Goal: Task Accomplishment & Management: Manage account settings

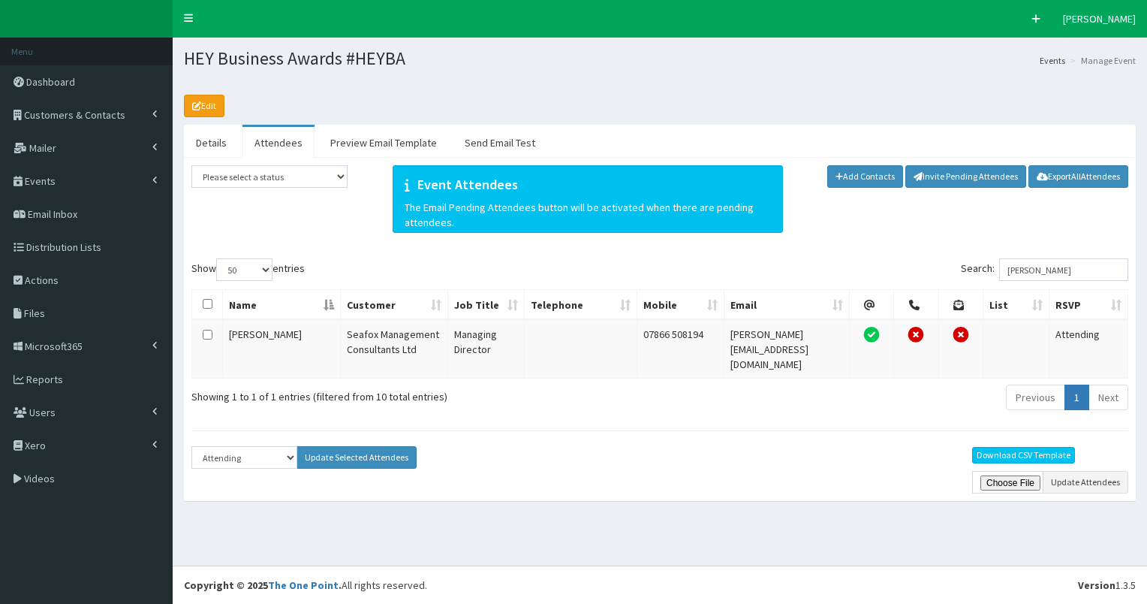
select select "50"
select select "Attending"
click at [80, 113] on span "Customers & Contacts" at bounding box center [74, 115] width 101 height 14
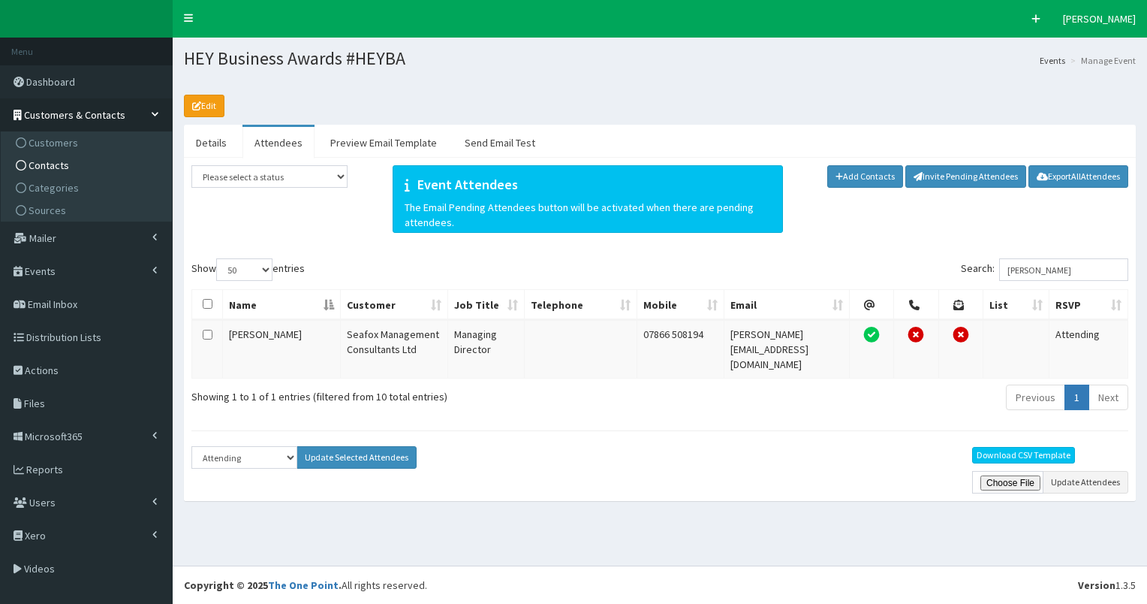
click at [74, 166] on link "Contacts" at bounding box center [88, 165] width 167 height 23
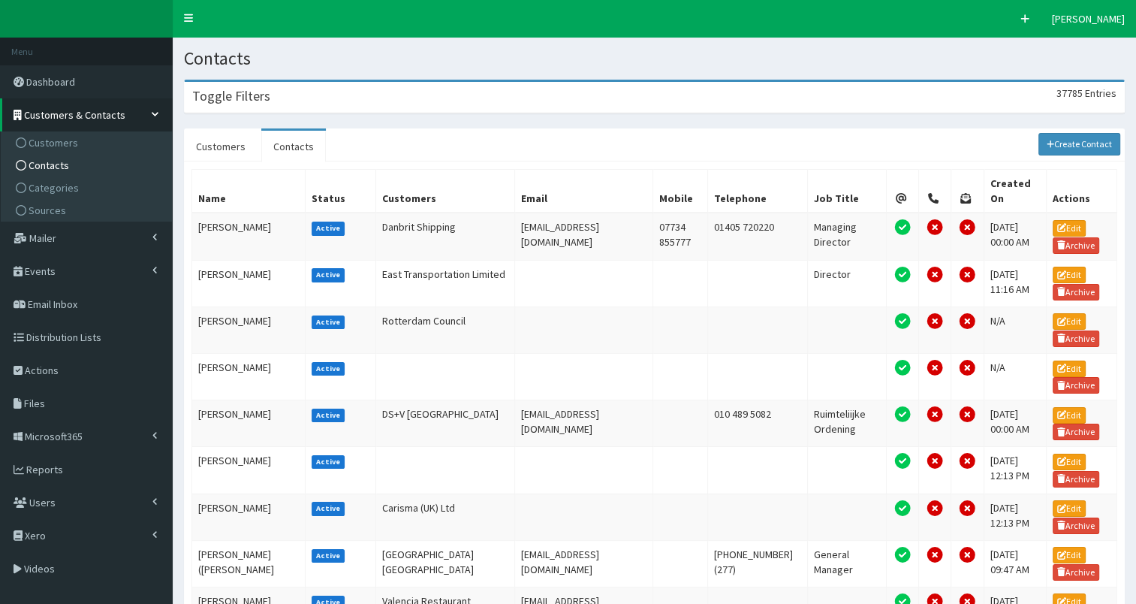
click at [342, 89] on div "Toggle Filters 37785 Entries" at bounding box center [654, 97] width 939 height 31
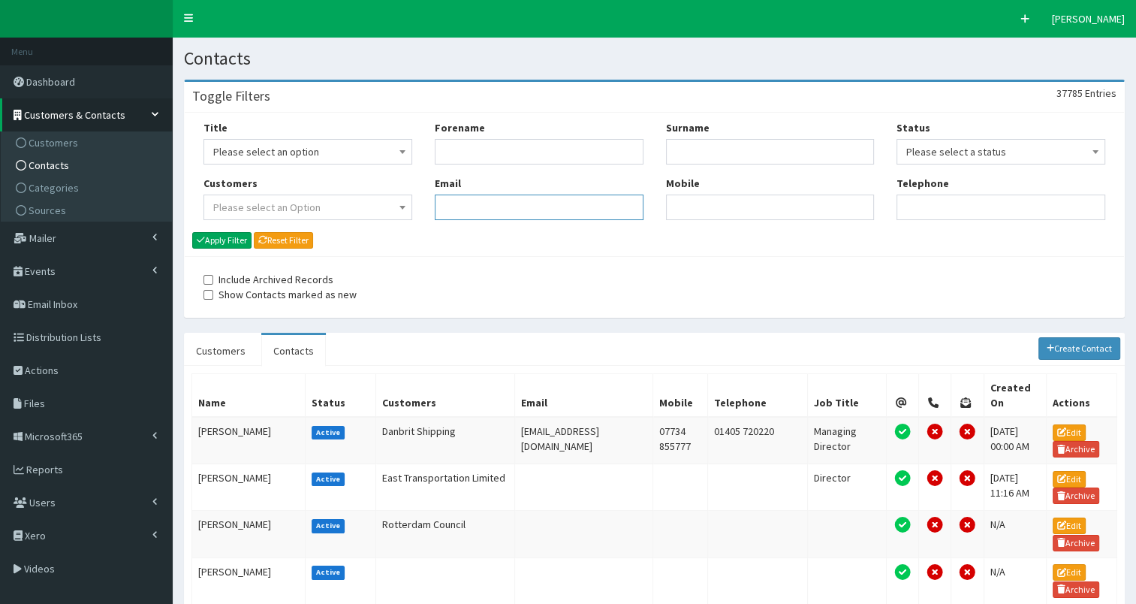
click at [453, 206] on input "Email" at bounding box center [539, 207] width 209 height 26
paste input "[EMAIL_ADDRESS][PERSON_NAME][DOMAIN_NAME]"
type input "[EMAIL_ADDRESS][PERSON_NAME][DOMAIN_NAME]"
click at [226, 242] on button "Apply Filter" at bounding box center [221, 240] width 59 height 17
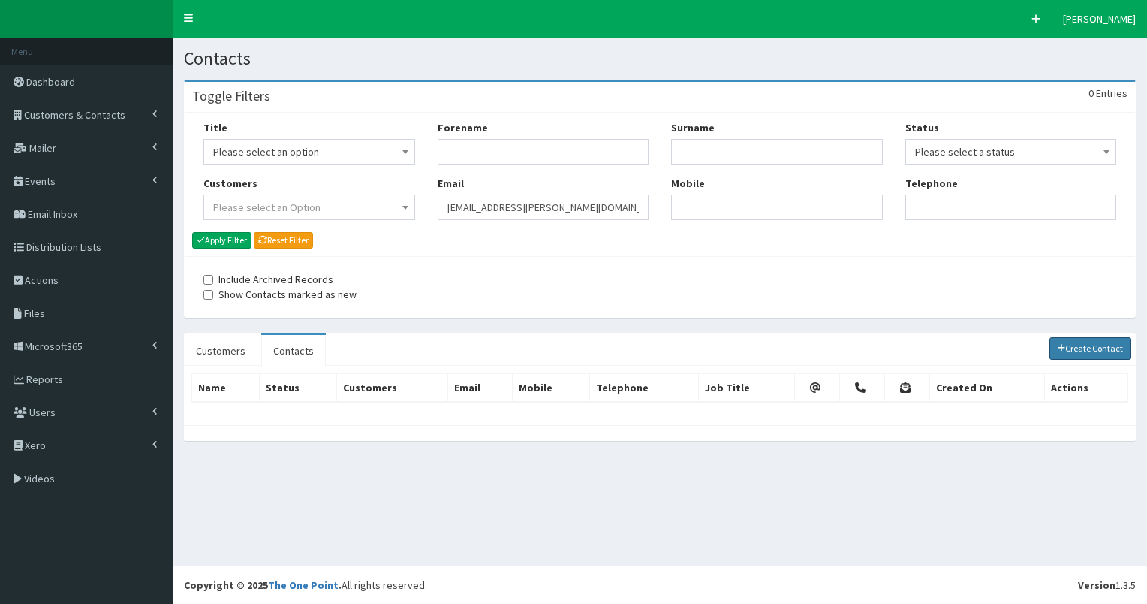
click at [1072, 351] on link "Create Contact" at bounding box center [1091, 348] width 83 height 23
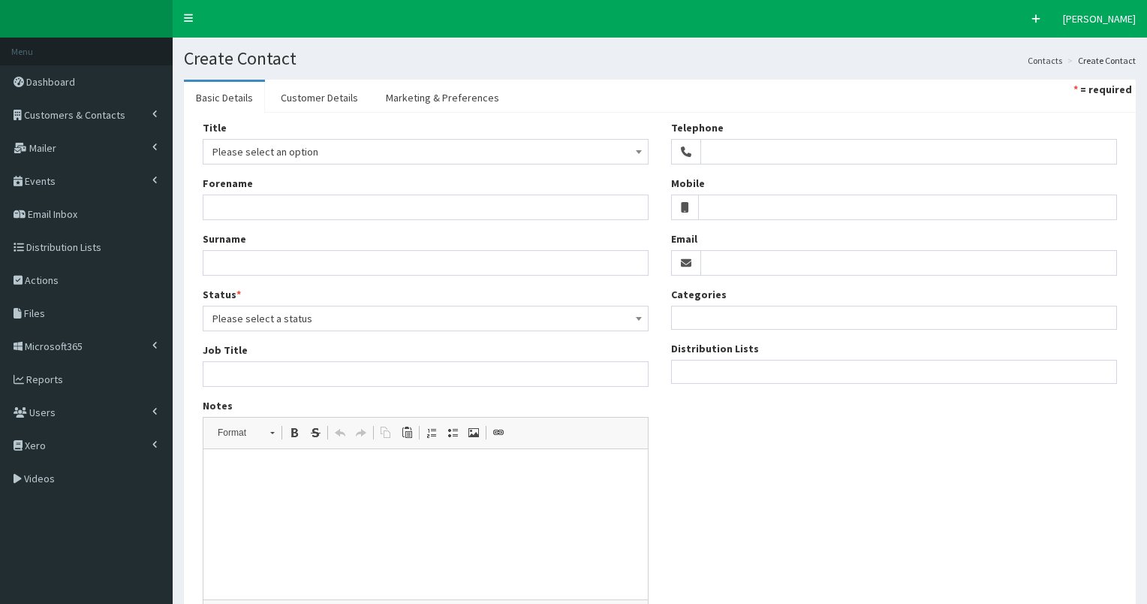
select select
click at [752, 264] on input "Email" at bounding box center [900, 263] width 411 height 26
paste input "GroupAdmin@sewell-group.co.uk"
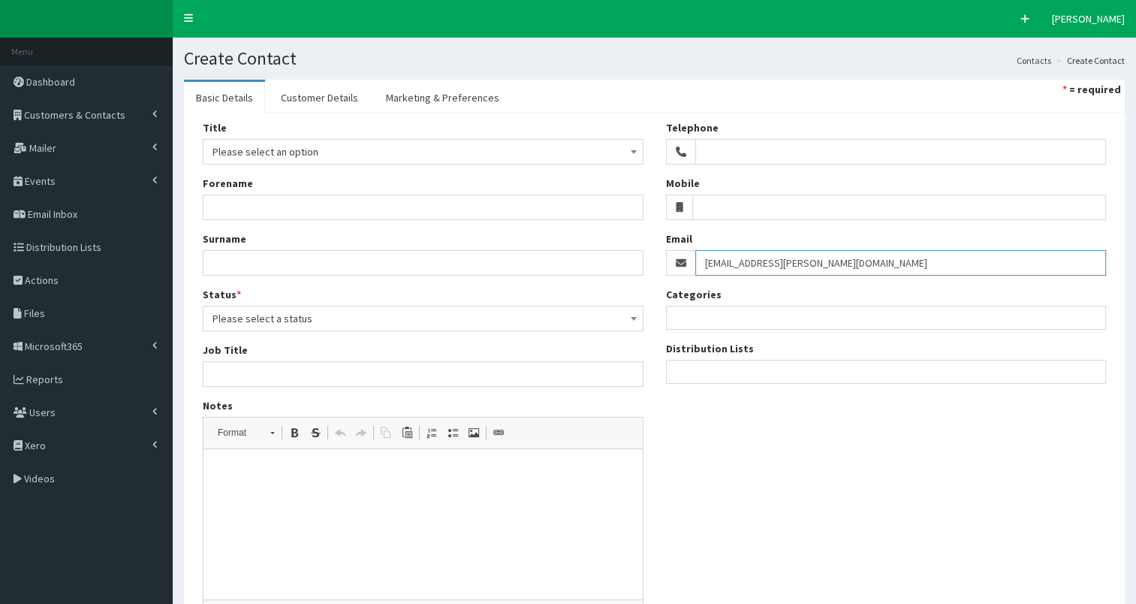
type input "[EMAIL_ADDRESS][PERSON_NAME][DOMAIN_NAME]"
click at [693, 369] on ul at bounding box center [886, 369] width 439 height 19
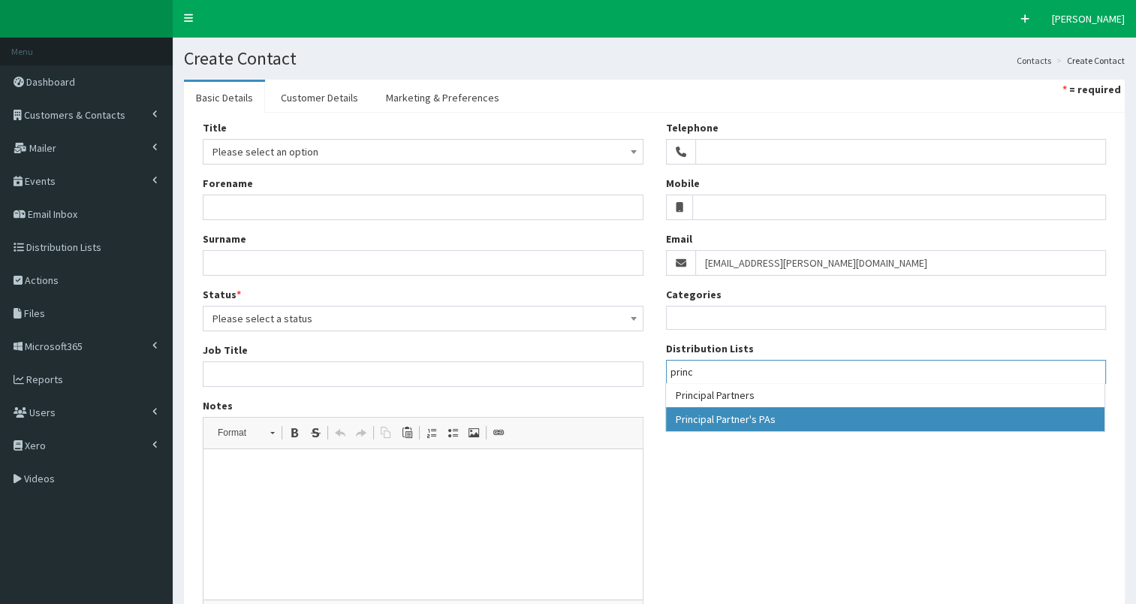
type input "princ"
select select "154"
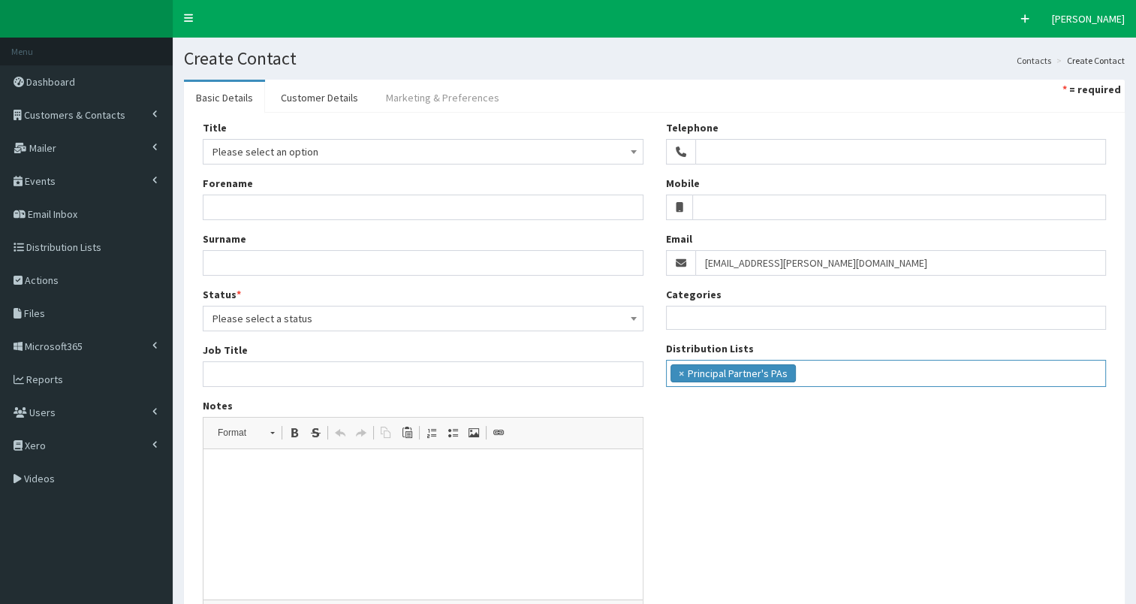
click at [449, 95] on link "Marketing & Preferences" at bounding box center [442, 98] width 137 height 32
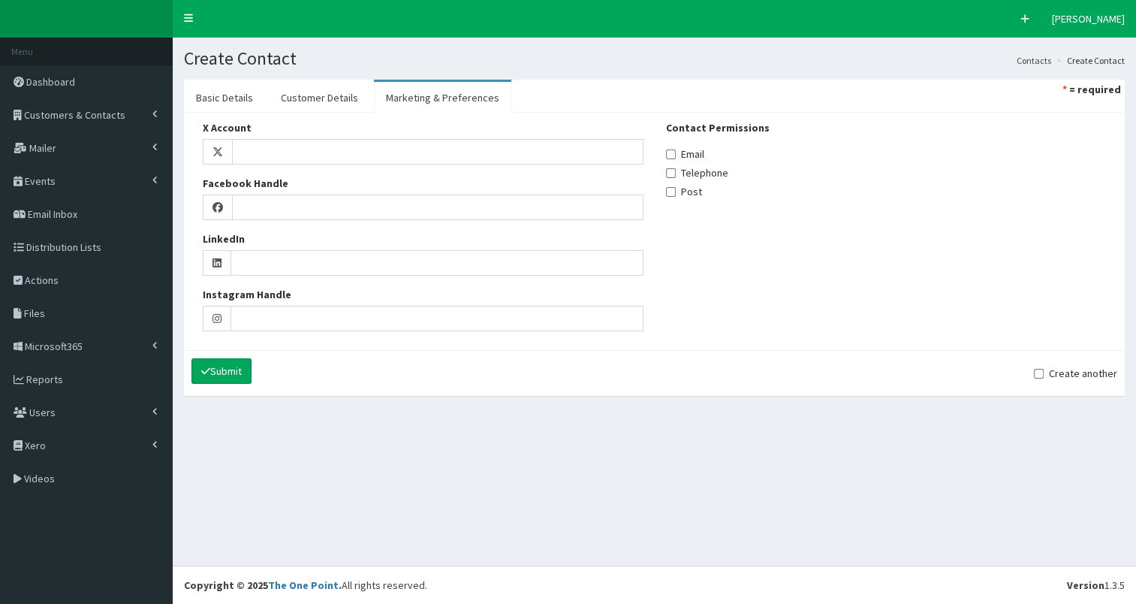
click at [678, 156] on label "Email" at bounding box center [685, 153] width 38 height 15
click at [676, 156] on input "Email" at bounding box center [671, 154] width 10 height 10
checkbox input "true"
click at [314, 96] on link "Customer Details" at bounding box center [319, 98] width 101 height 32
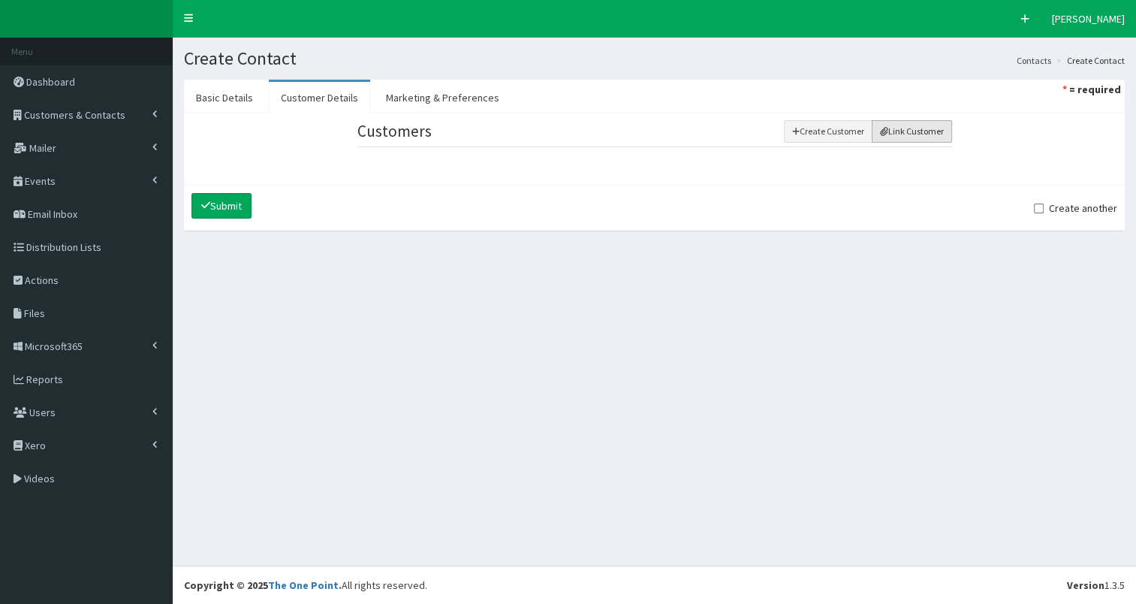
click at [888, 129] on button "Link Customer" at bounding box center [912, 131] width 80 height 23
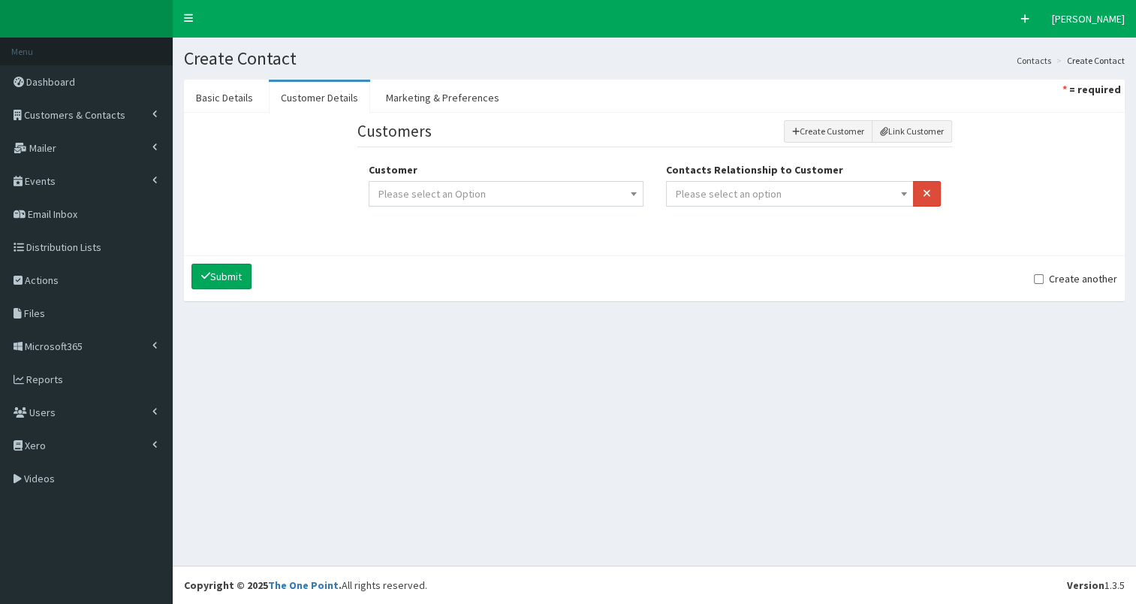
click at [801, 193] on span "Please select an option" at bounding box center [790, 193] width 229 height 21
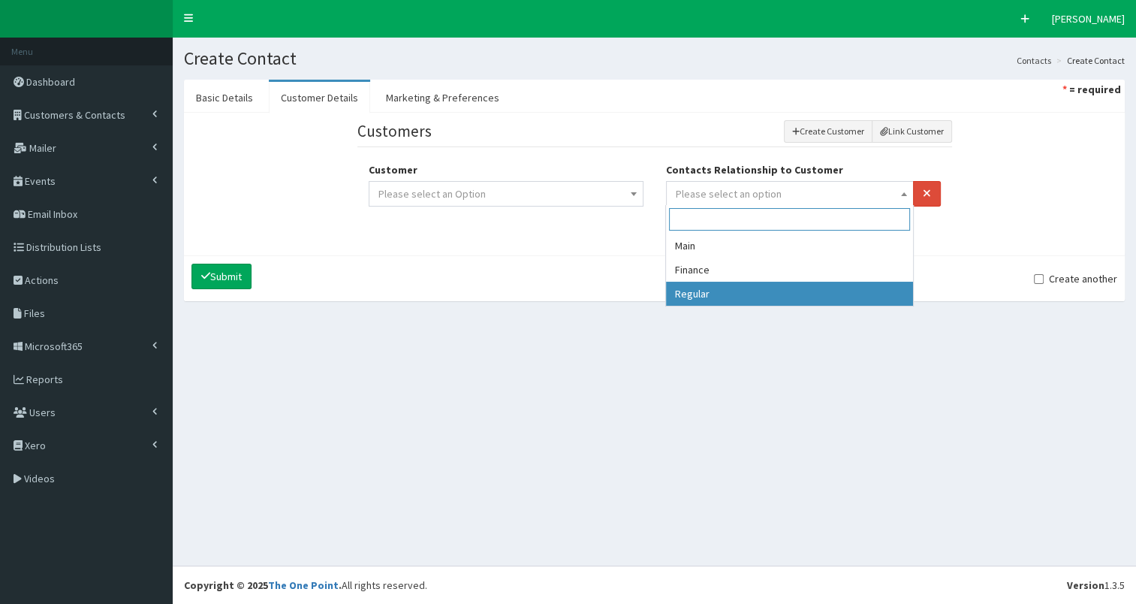
select select "3"
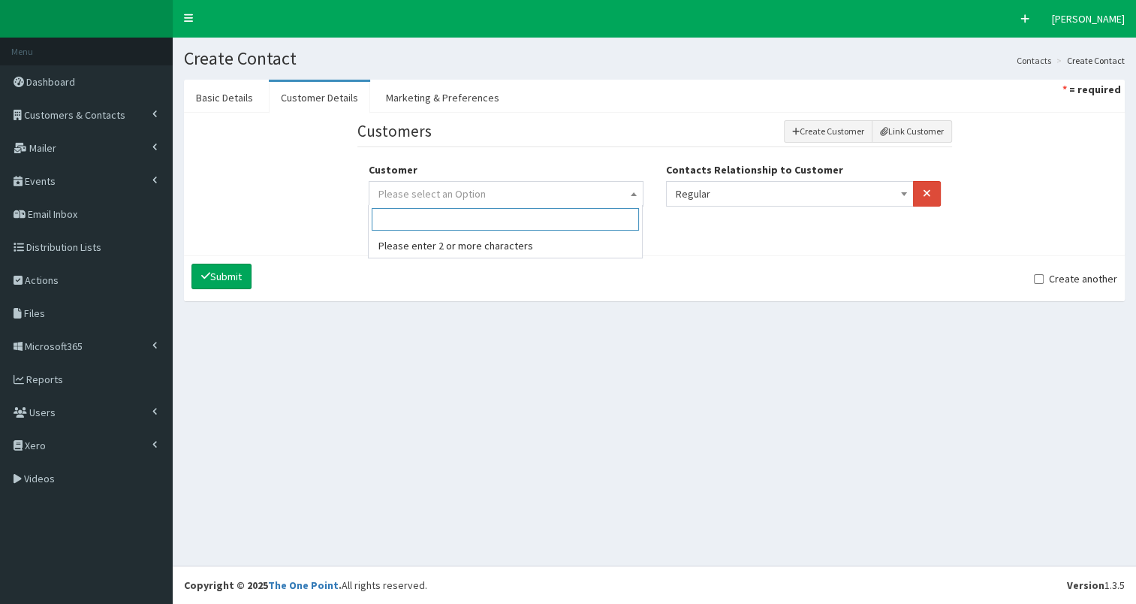
click at [631, 192] on b at bounding box center [634, 194] width 6 height 4
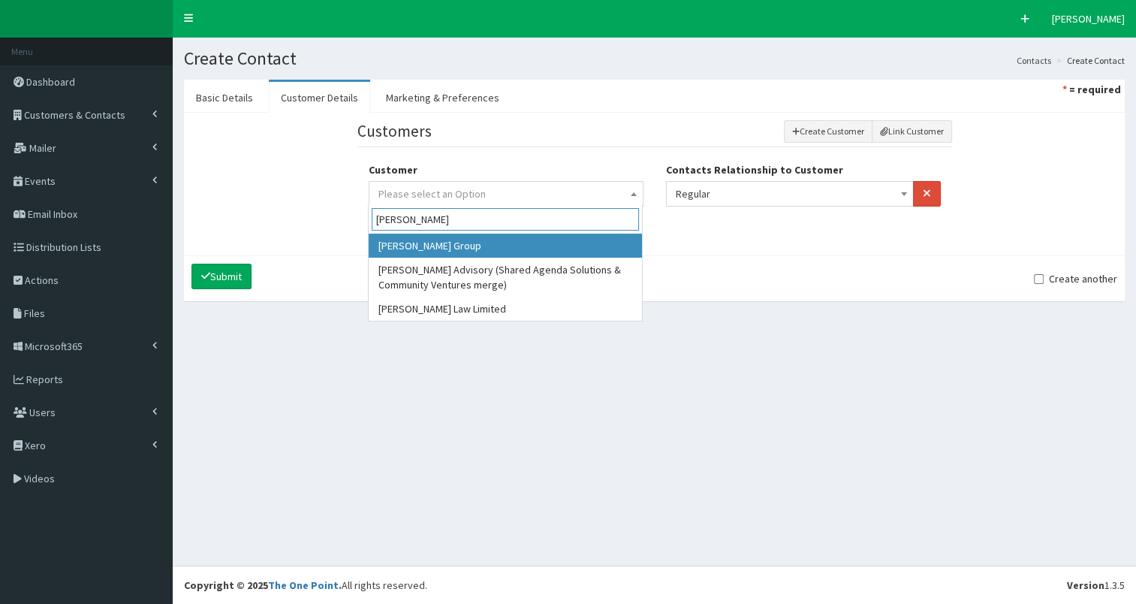
type input "Sewell"
select select "579"
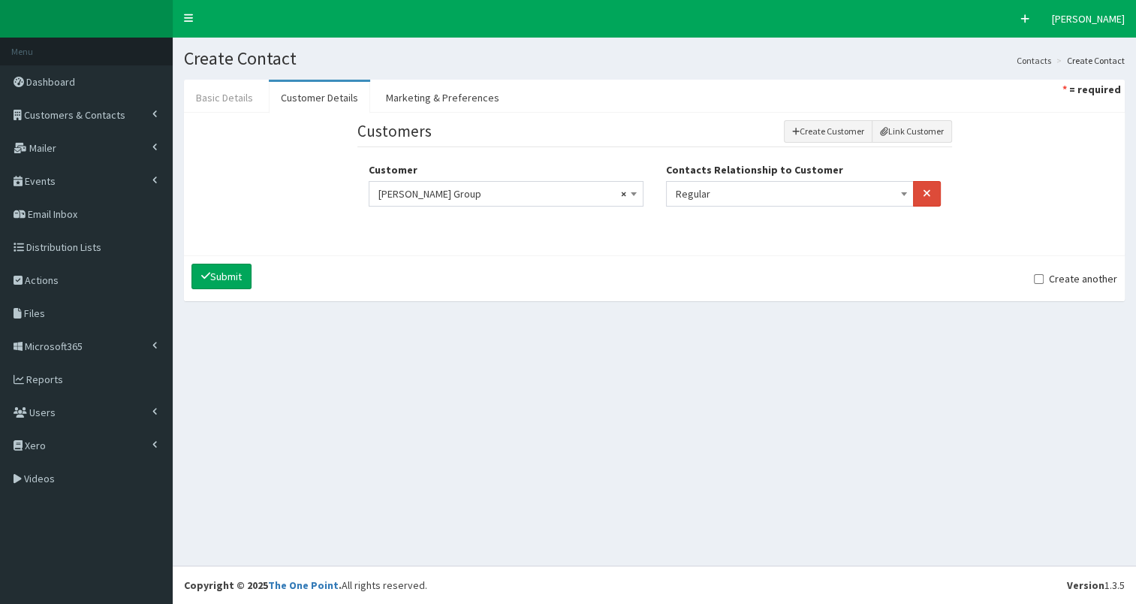
click at [232, 100] on link "Basic Details" at bounding box center [224, 98] width 81 height 32
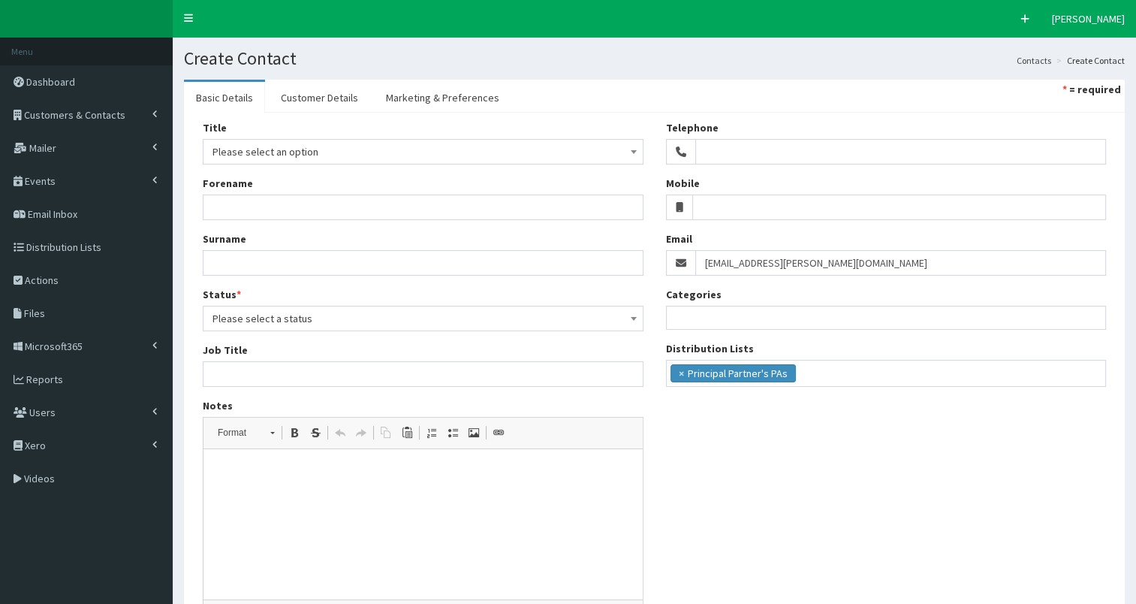
click at [236, 315] on span "Please select a status" at bounding box center [422, 318] width 421 height 21
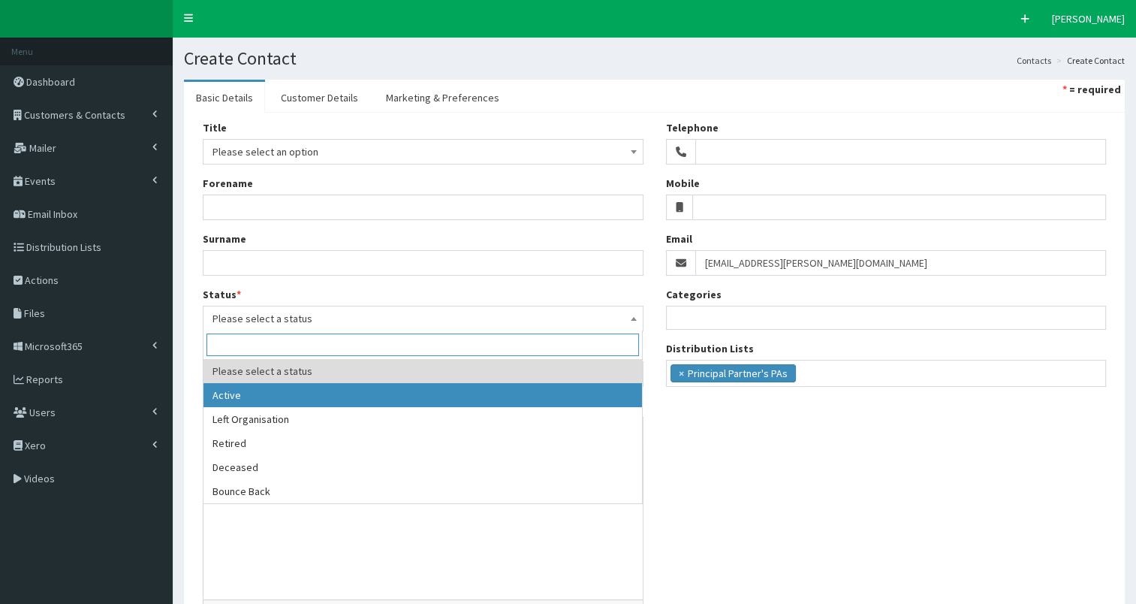
select select "1"
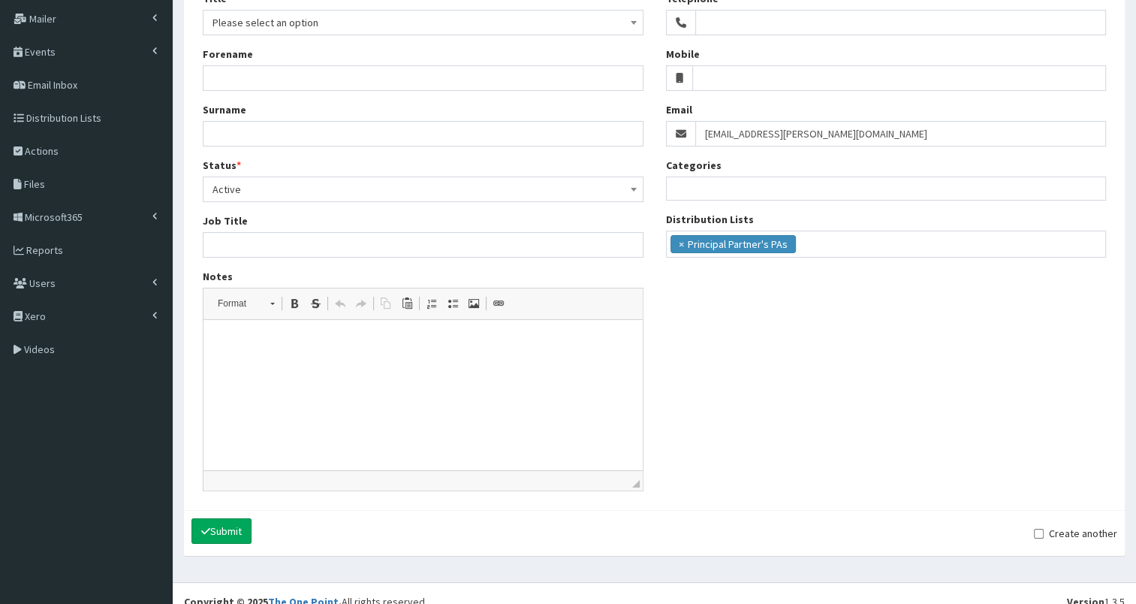
scroll to position [144, 0]
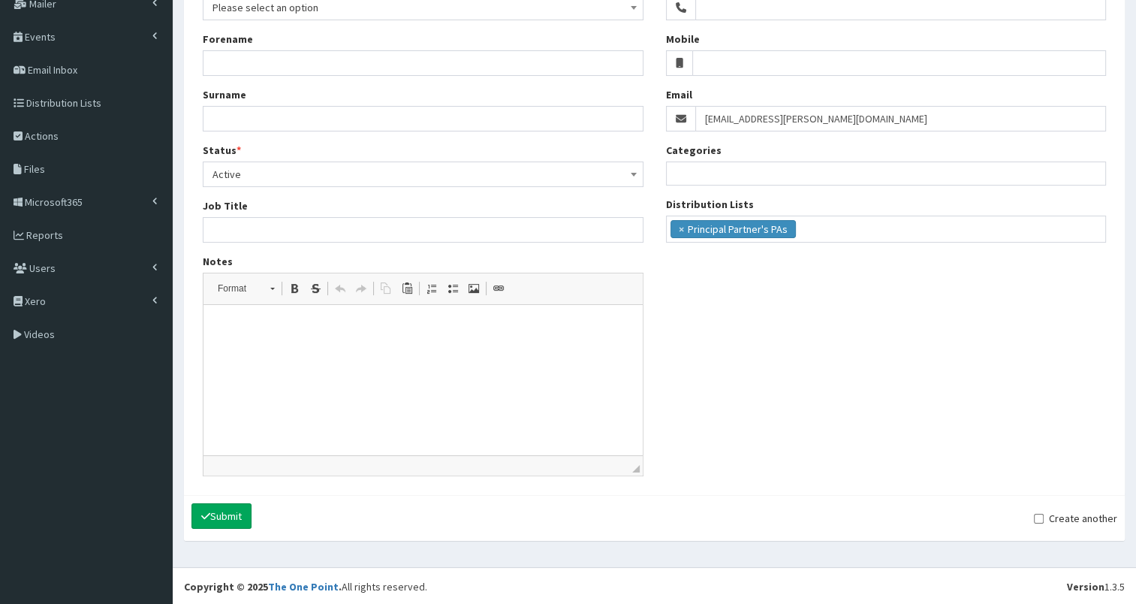
click at [427, 345] on html at bounding box center [422, 328] width 439 height 46
click at [221, 513] on button "Submit" at bounding box center [221, 516] width 60 height 26
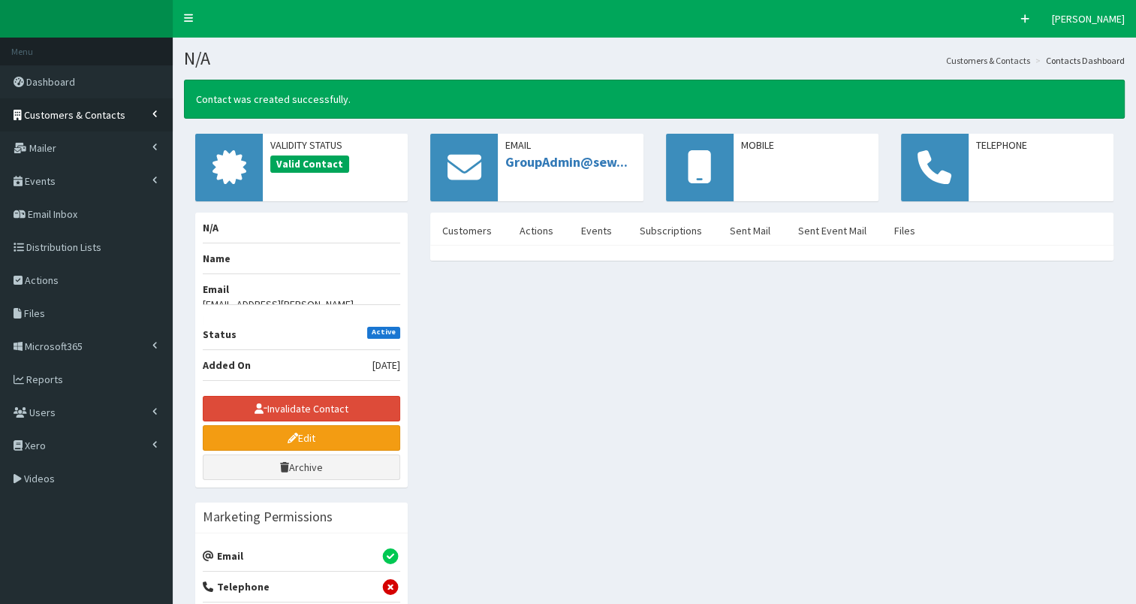
click at [105, 118] on span "Customers & Contacts" at bounding box center [74, 115] width 101 height 14
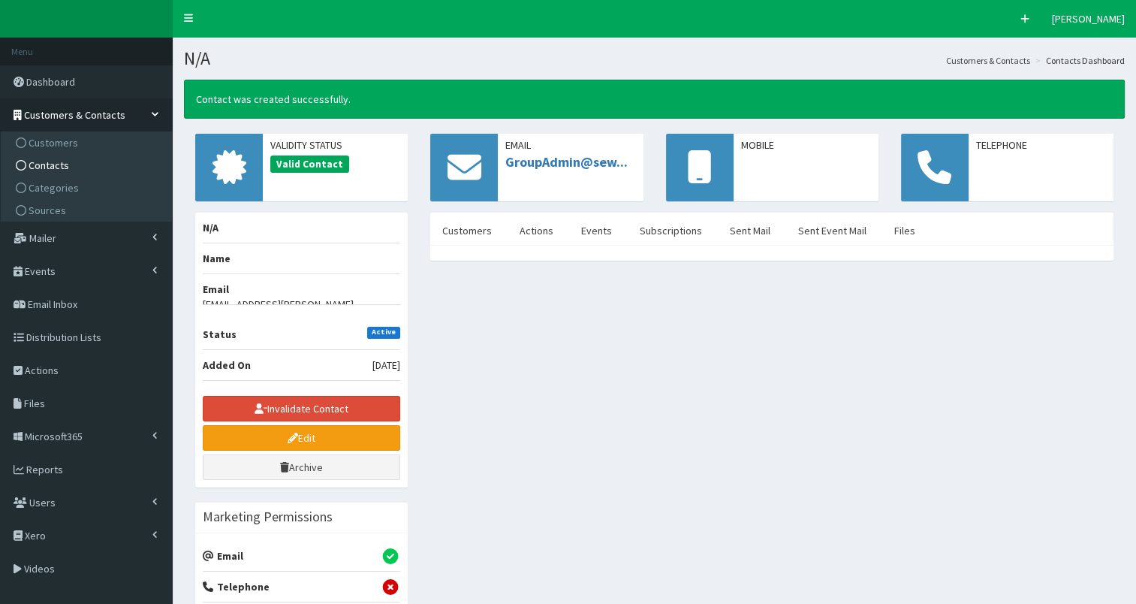
click at [102, 169] on link "Contacts" at bounding box center [88, 165] width 167 height 23
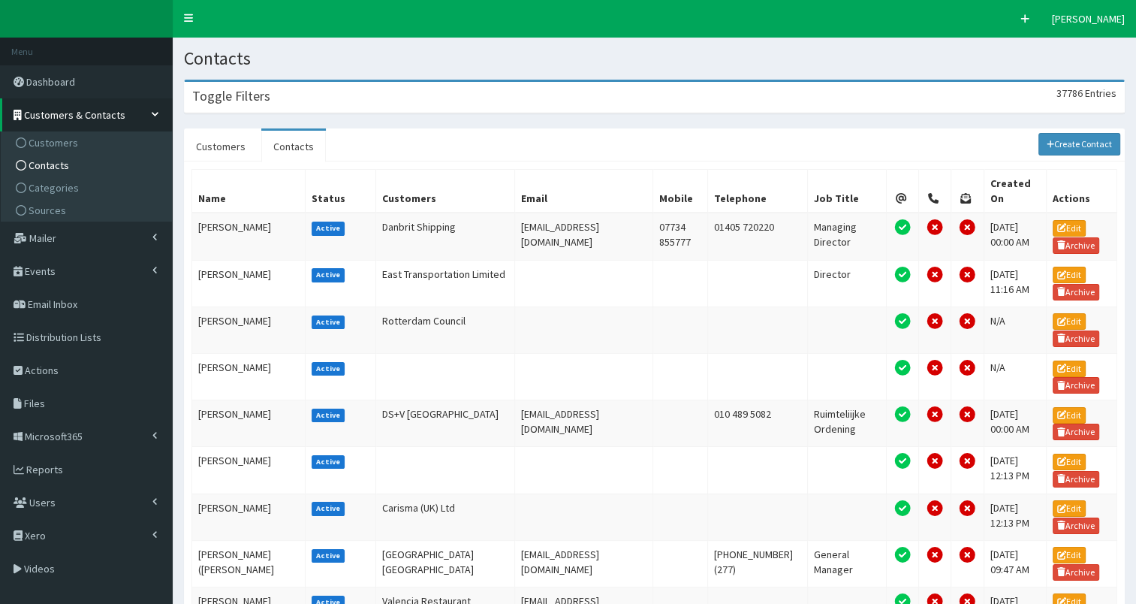
click at [396, 99] on div "Toggle Filters 37786 Entries" at bounding box center [654, 97] width 939 height 31
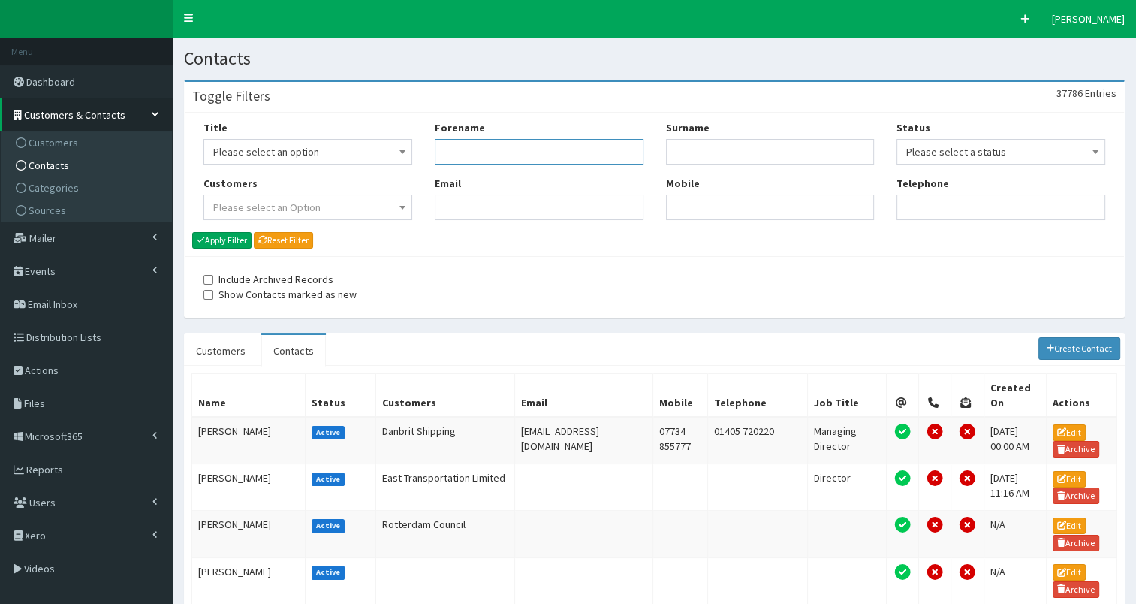
click at [471, 155] on input "Forename" at bounding box center [539, 152] width 209 height 26
type input "[PERSON_NAME]"
type input "rich"
click at [224, 240] on button "Apply Filter" at bounding box center [221, 240] width 59 height 17
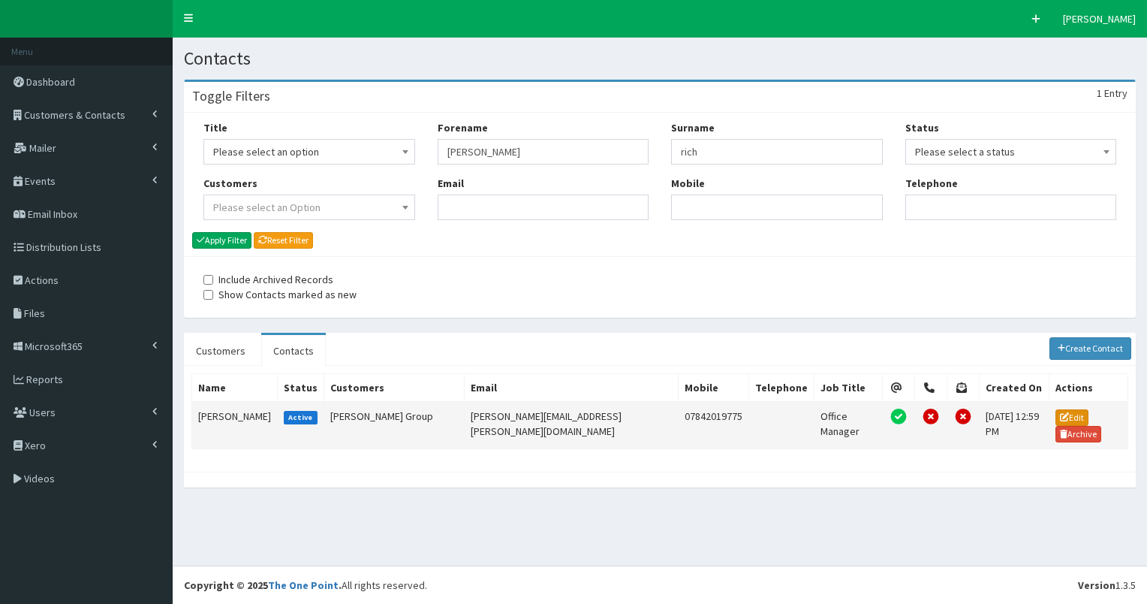
click at [1059, 411] on link "Edit" at bounding box center [1072, 417] width 33 height 17
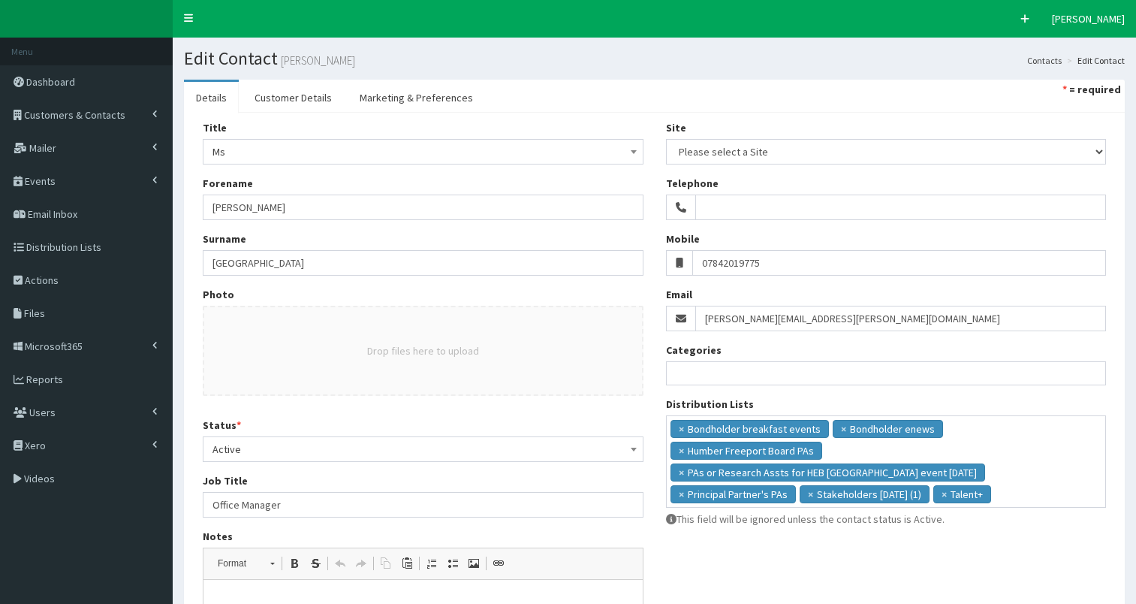
select select
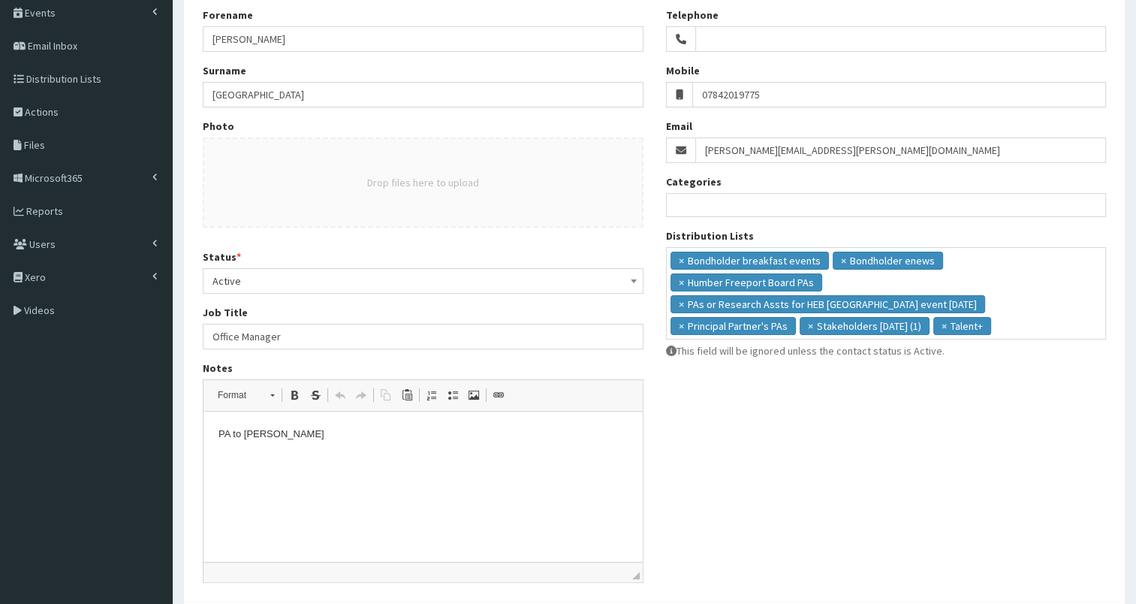
scroll to position [177, 0]
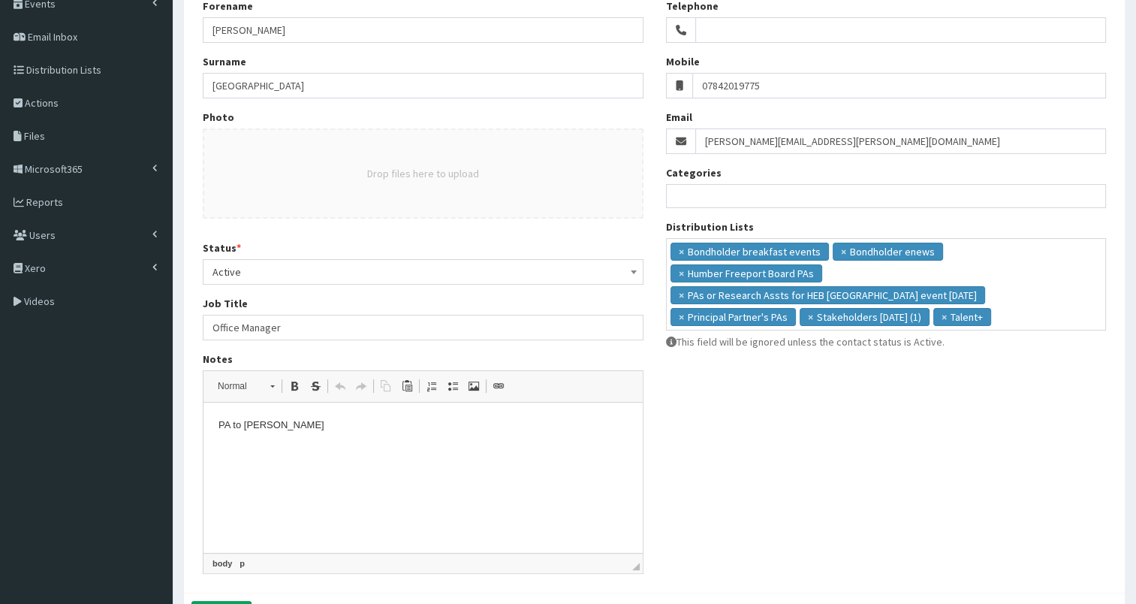
click at [213, 428] on html "PA to Jo Barnes" at bounding box center [422, 425] width 439 height 46
click at [684, 266] on span "×" at bounding box center [681, 273] width 5 height 15
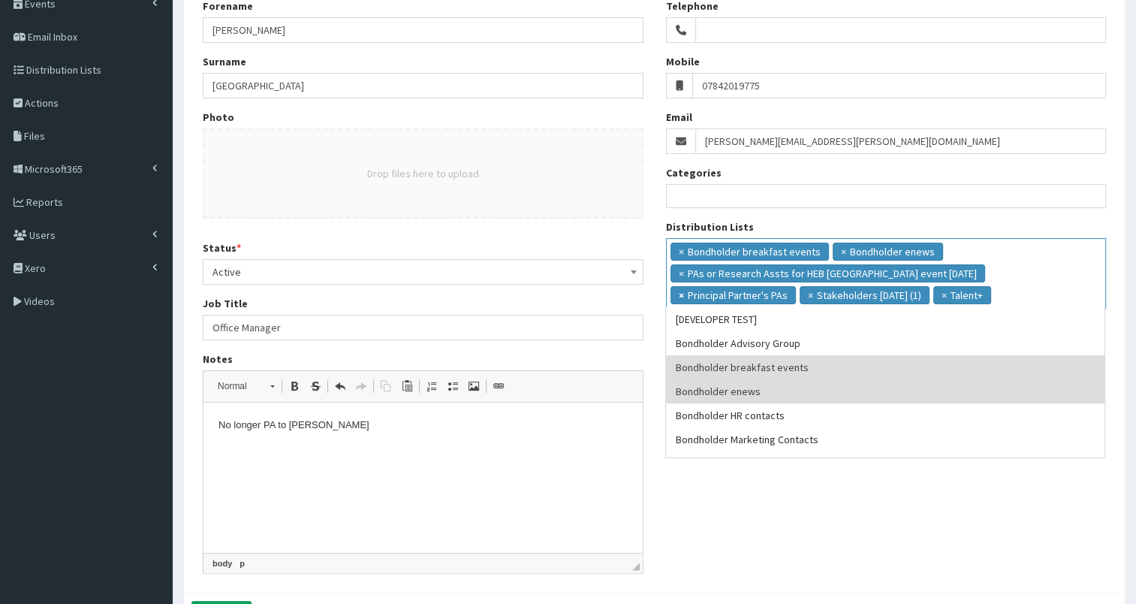
click at [684, 288] on span "×" at bounding box center [681, 295] width 5 height 15
click at [679, 270] on span "×" at bounding box center [681, 273] width 5 height 15
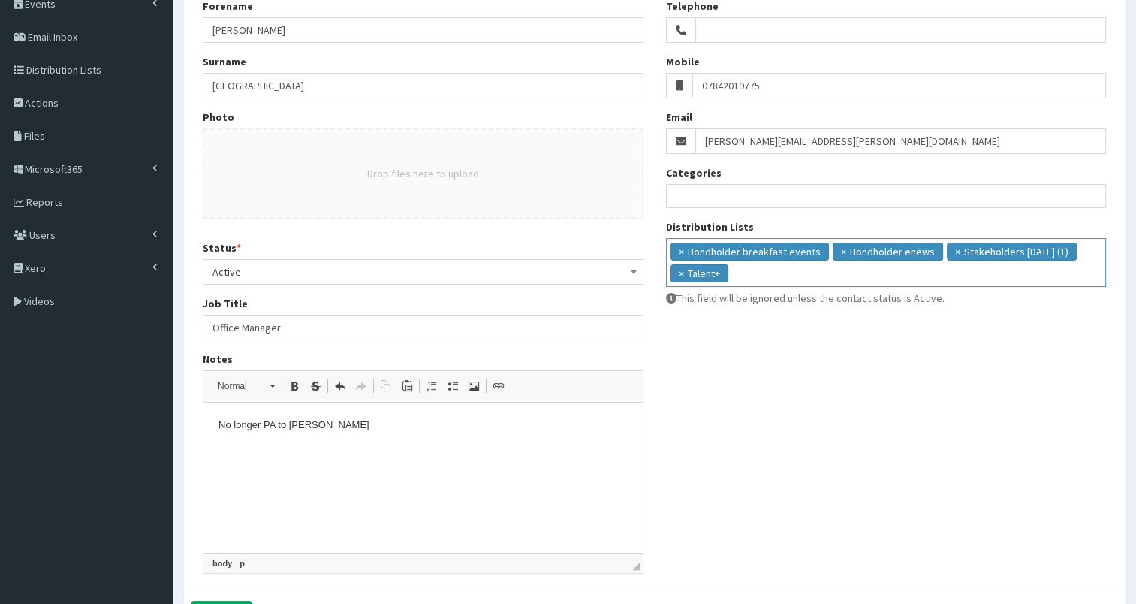
click at [724, 477] on div "Title Please select an option Mr Mrs Ms Miss Dr MP QC MBE MEP CBE Cllr Professo…" at bounding box center [654, 264] width 926 height 642
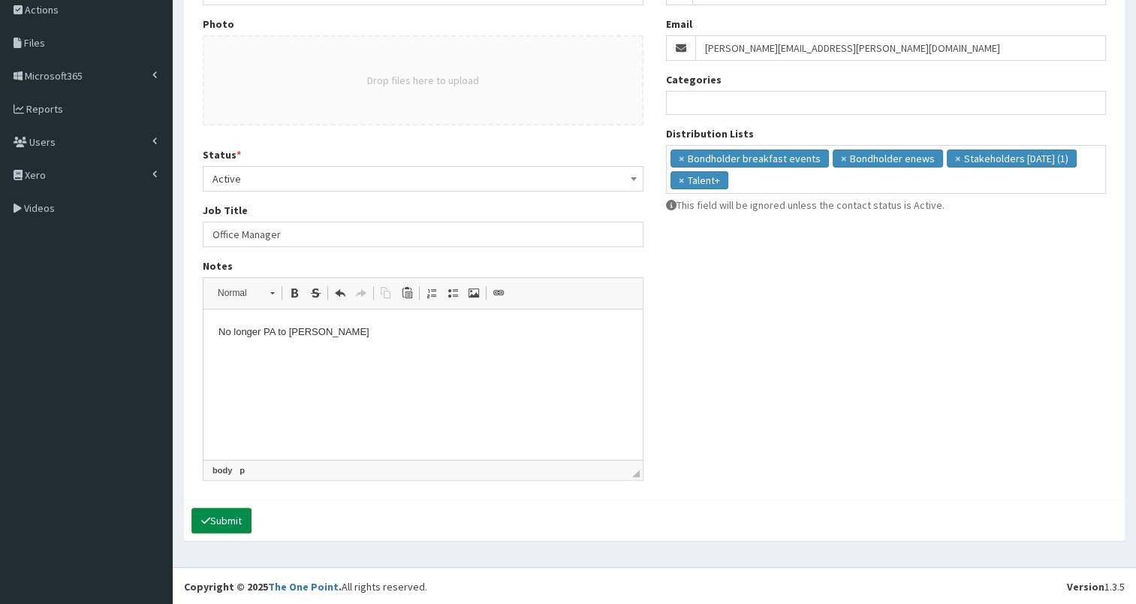
click at [214, 517] on button "Submit" at bounding box center [221, 520] width 60 height 26
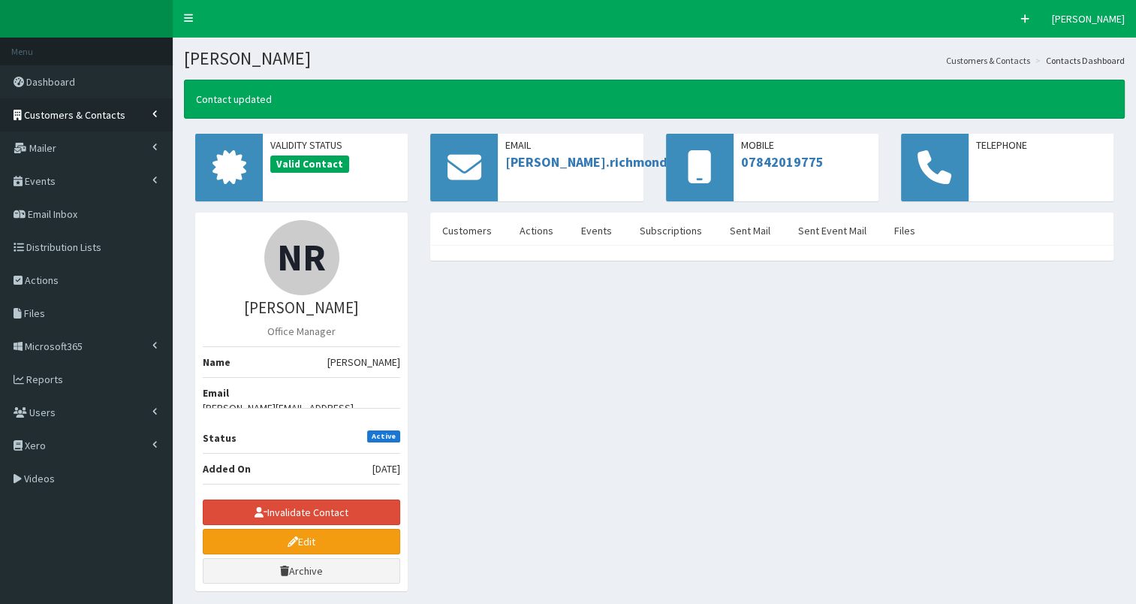
click at [104, 119] on span "Customers & Contacts" at bounding box center [74, 115] width 101 height 14
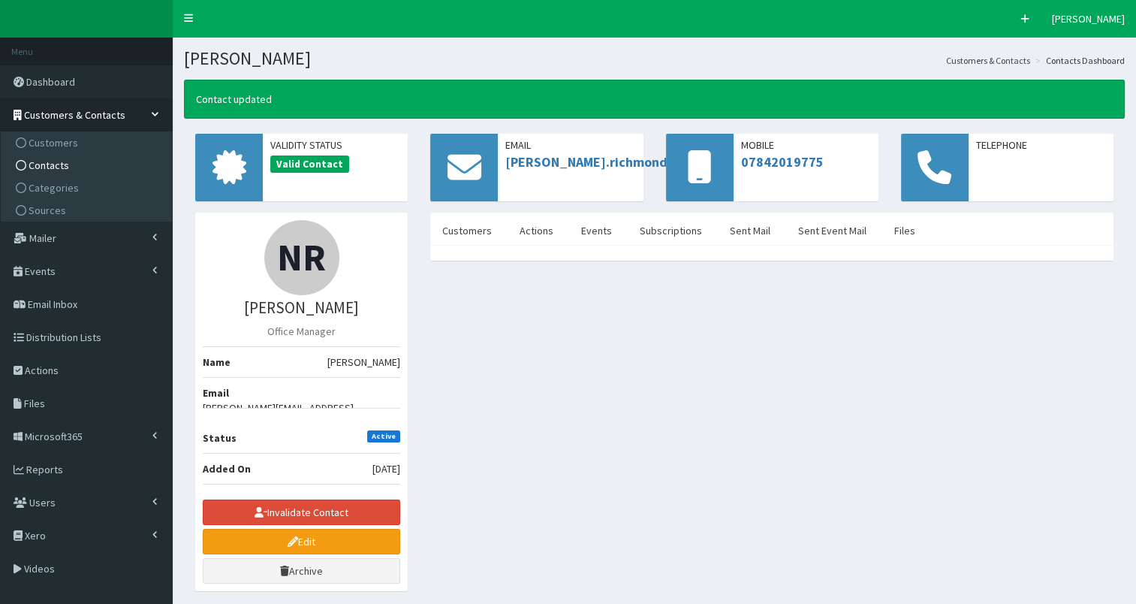
click at [90, 161] on link "Contacts" at bounding box center [88, 165] width 167 height 23
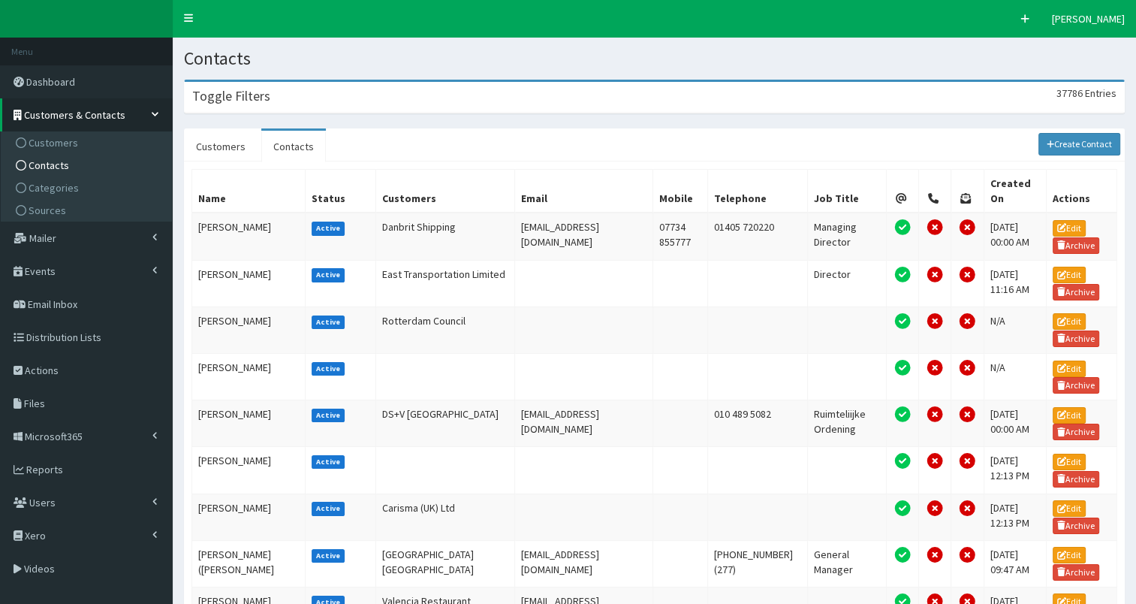
click at [322, 93] on div "Toggle Filters 37786 Entries" at bounding box center [654, 97] width 939 height 31
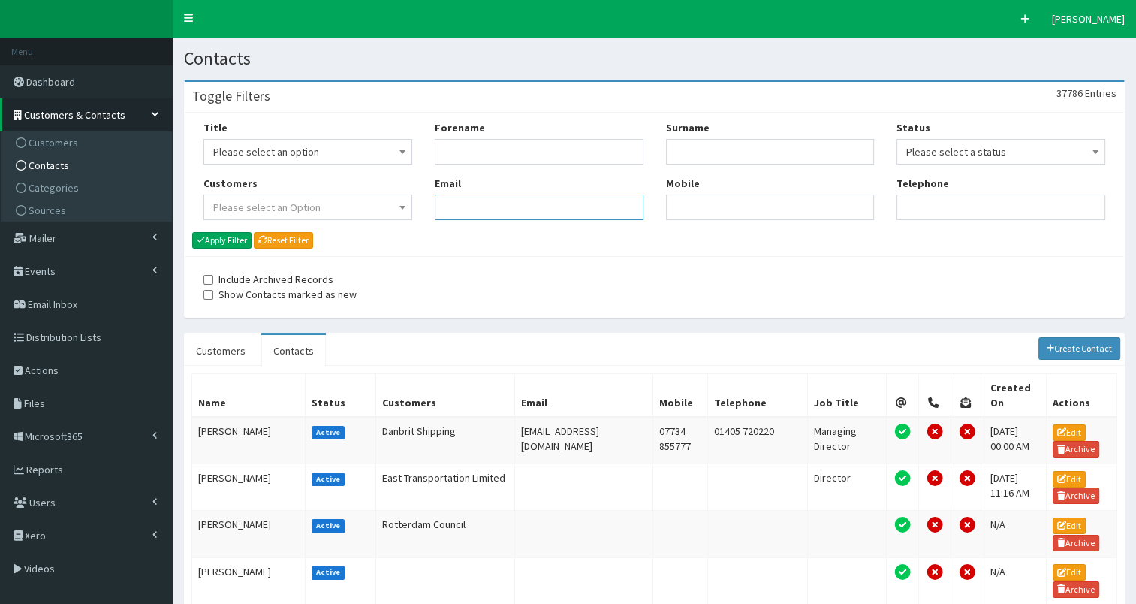
click at [468, 206] on input "Email" at bounding box center [539, 207] width 209 height 26
type input "[PERSON_NAME]"
click at [231, 242] on button "Apply Filter" at bounding box center [221, 240] width 59 height 17
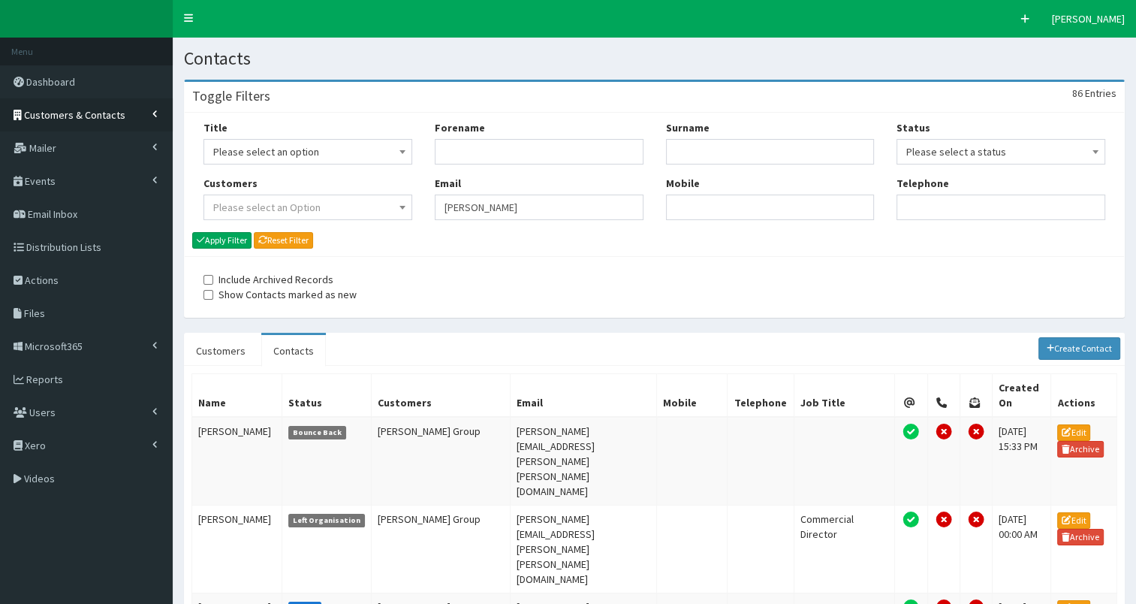
click at [53, 106] on link "Customers & Contacts" at bounding box center [86, 114] width 173 height 33
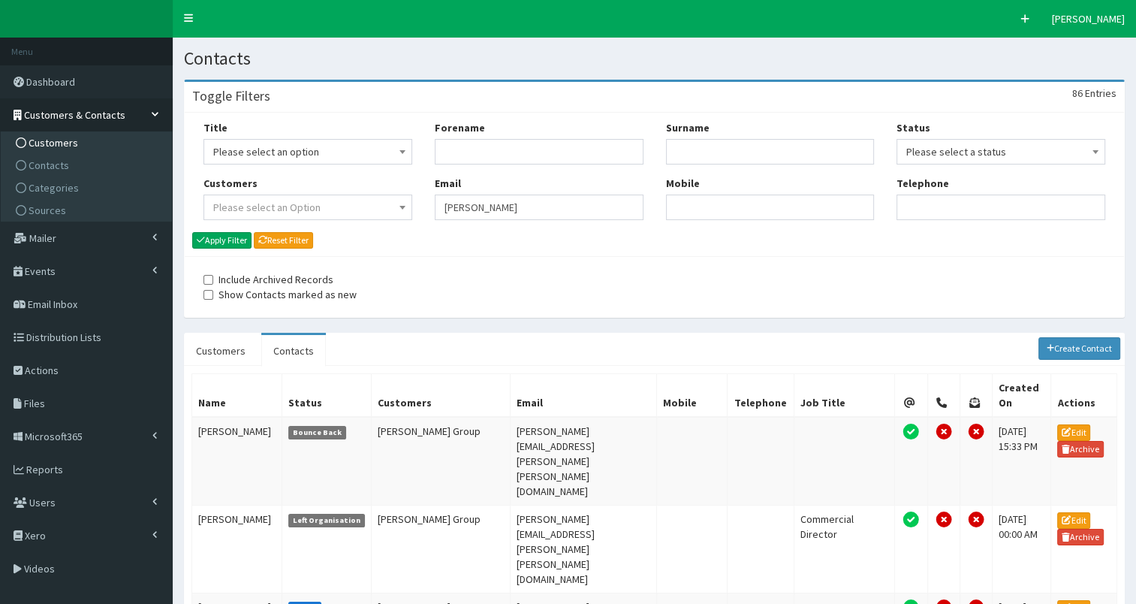
click at [48, 140] on span "Customers" at bounding box center [54, 143] width 50 height 14
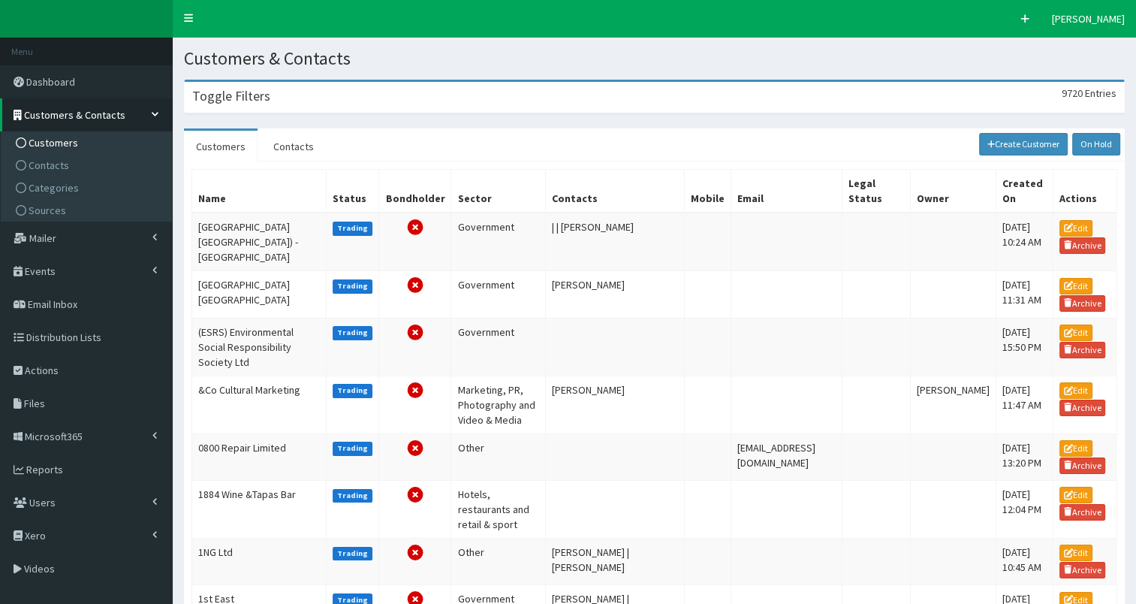
click at [288, 98] on div "Toggle Filters 9720 Entries" at bounding box center [654, 97] width 939 height 31
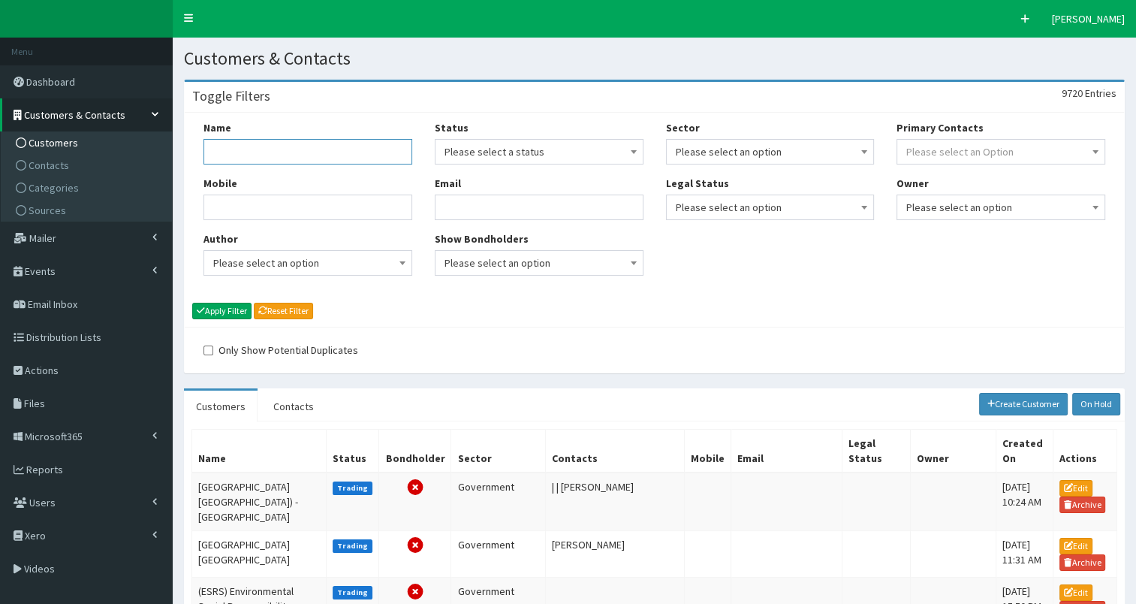
click at [249, 155] on input "Name" at bounding box center [307, 152] width 209 height 26
type input "sewel"
click at [216, 309] on button "Apply Filter" at bounding box center [221, 311] width 59 height 17
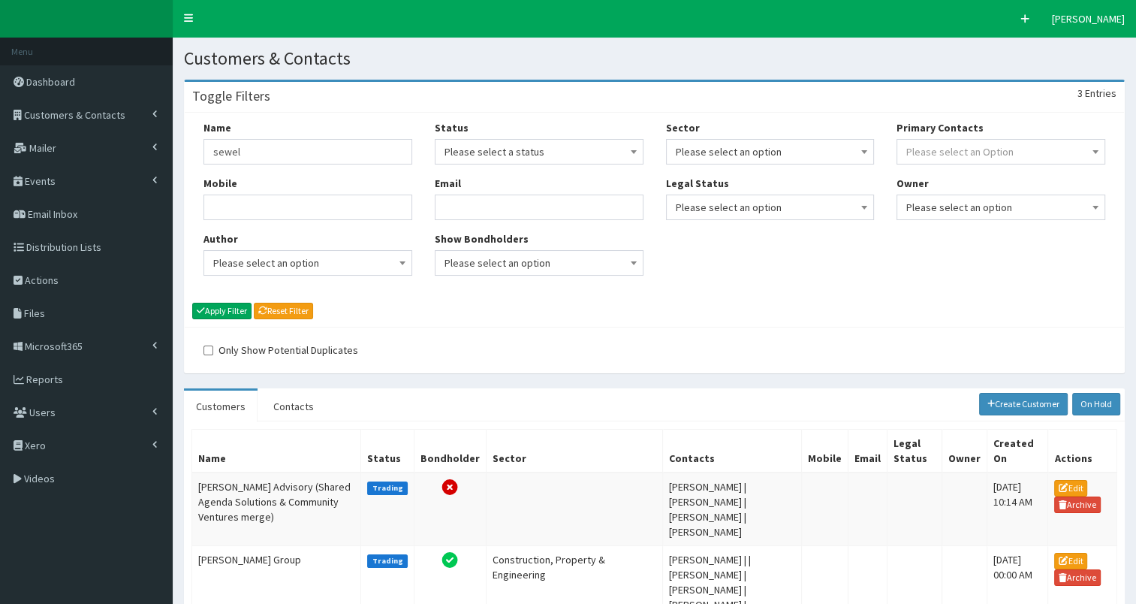
scroll to position [158, 0]
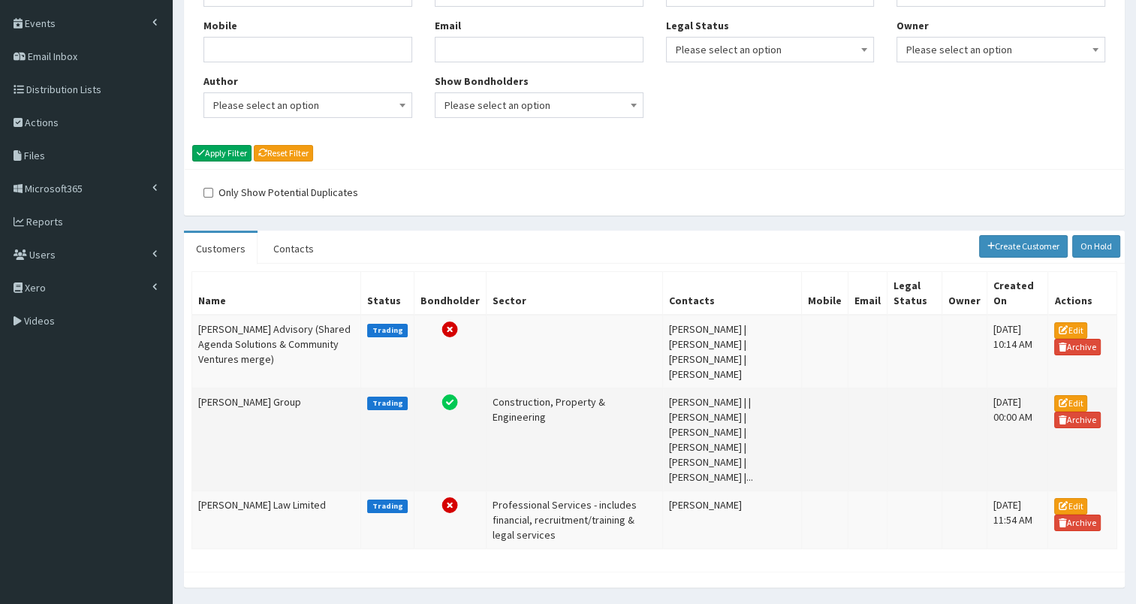
click at [213, 387] on td "[PERSON_NAME] Group" at bounding box center [276, 438] width 169 height 103
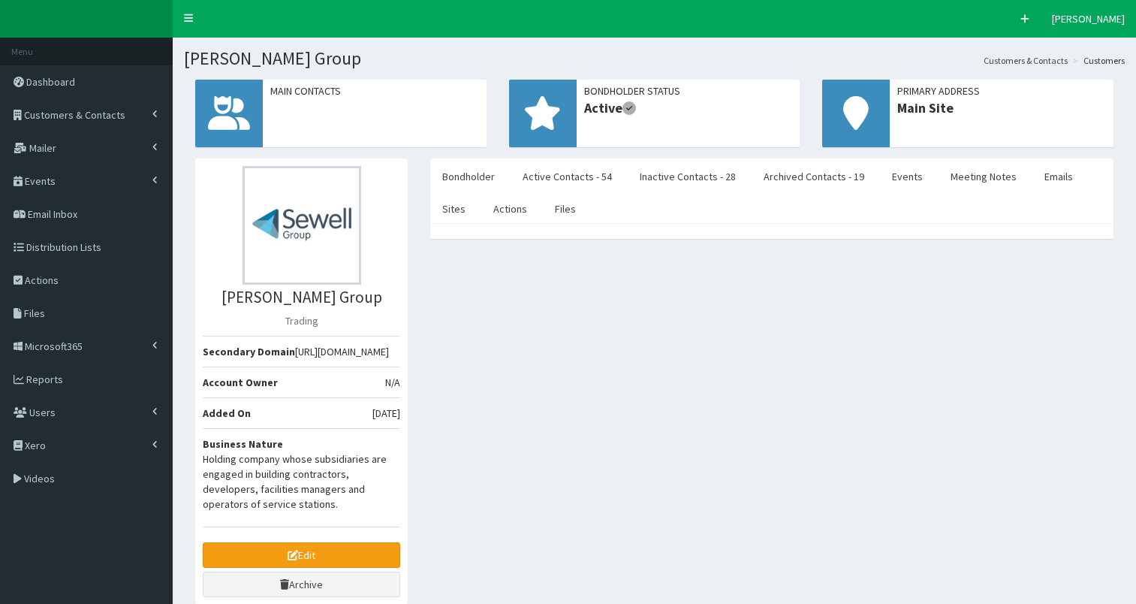
select select "50"
click at [585, 178] on link "Active Contacts - 54" at bounding box center [566, 177] width 113 height 32
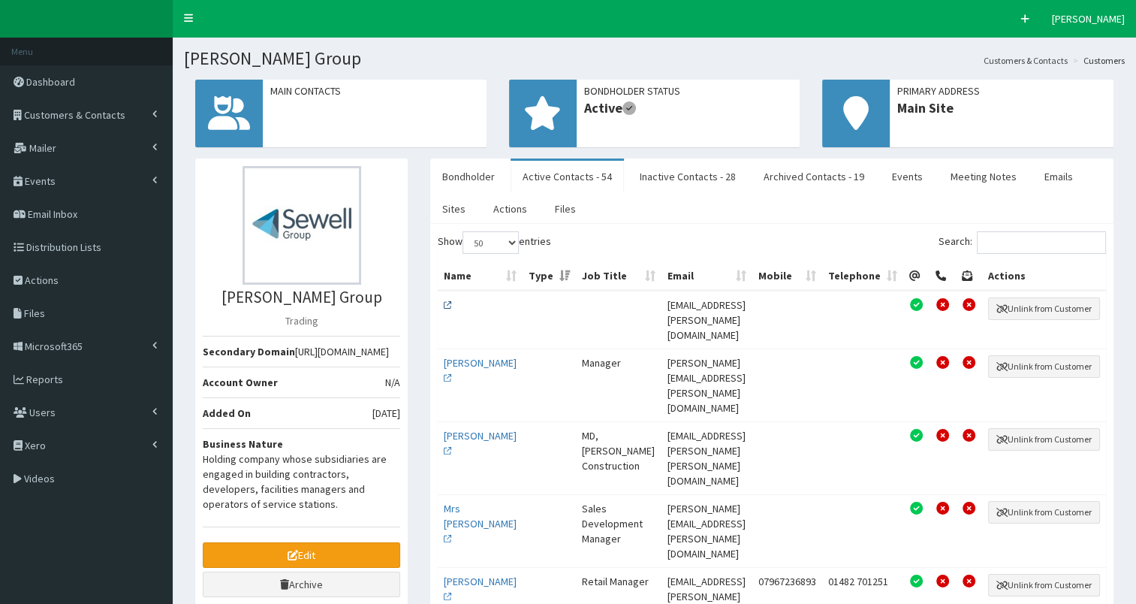
click at [449, 301] on icon at bounding box center [448, 305] width 8 height 8
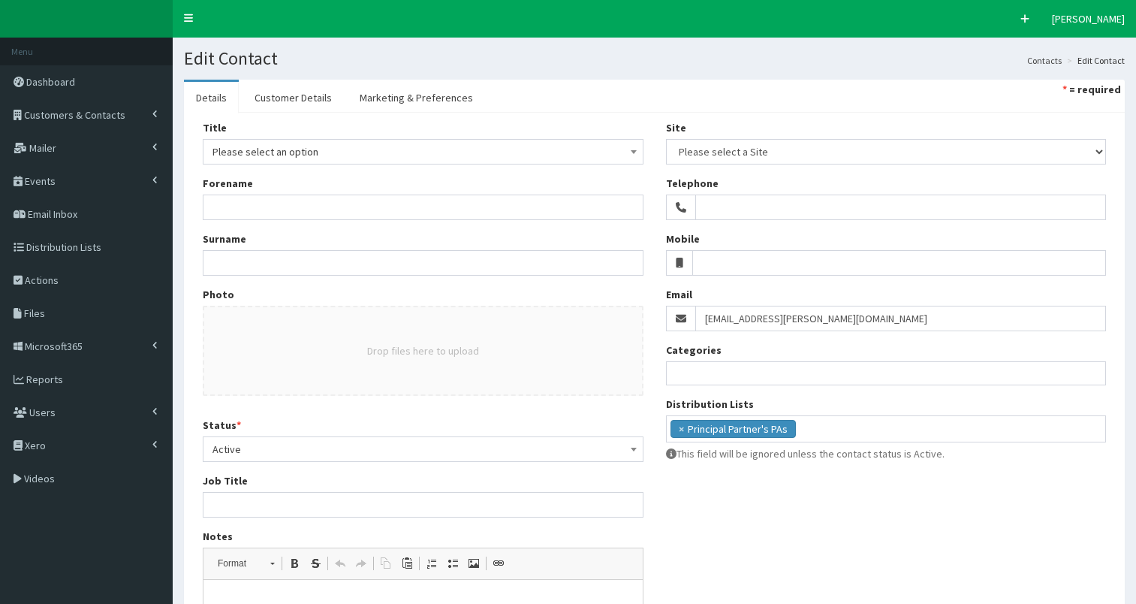
select select
click at [837, 426] on ul "× Principal Partner's PAs" at bounding box center [886, 427] width 439 height 22
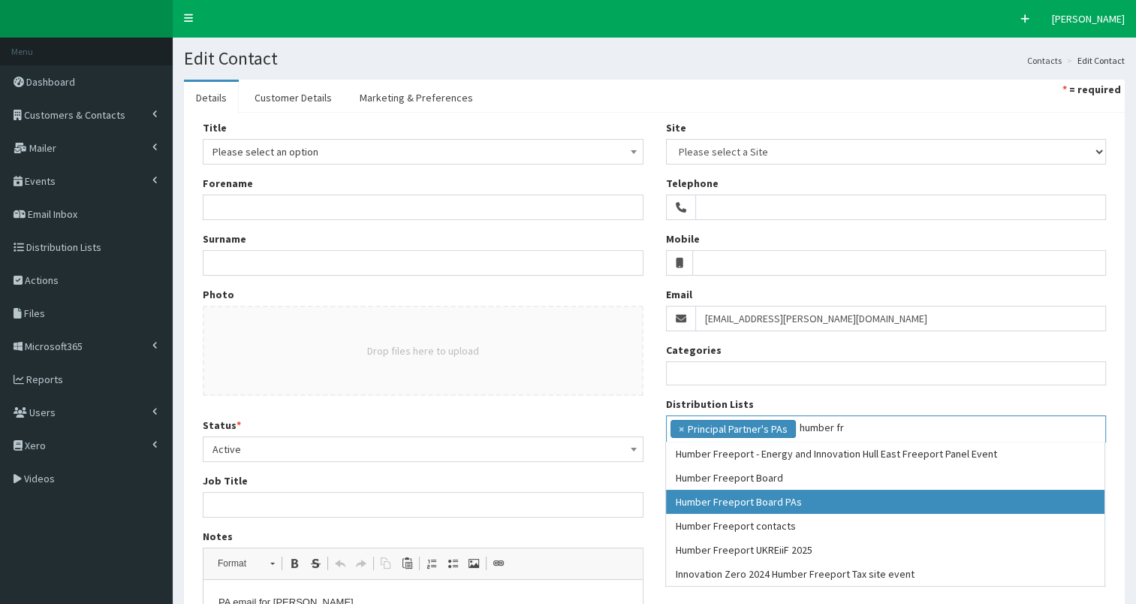
type input "humber fr"
select select "176"
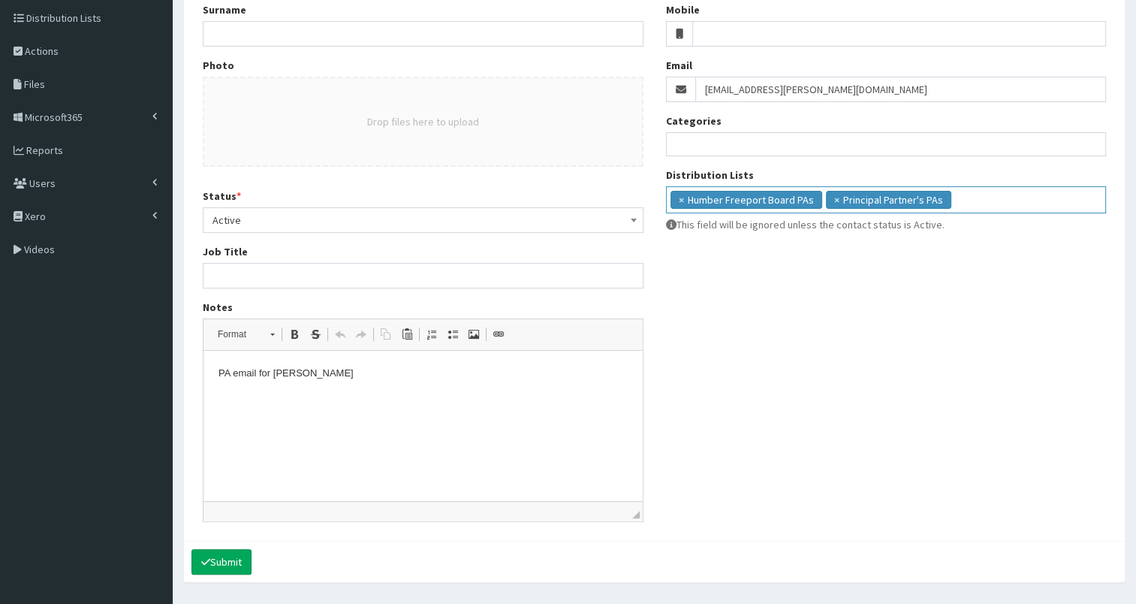
scroll to position [270, 0]
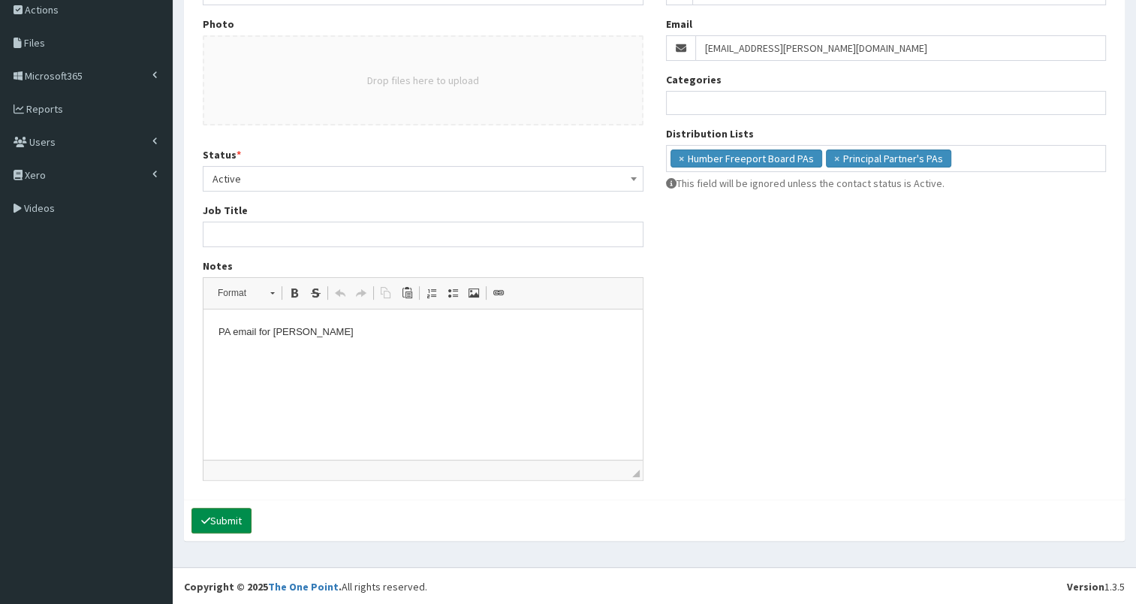
click at [231, 522] on button "Submit" at bounding box center [221, 520] width 60 height 26
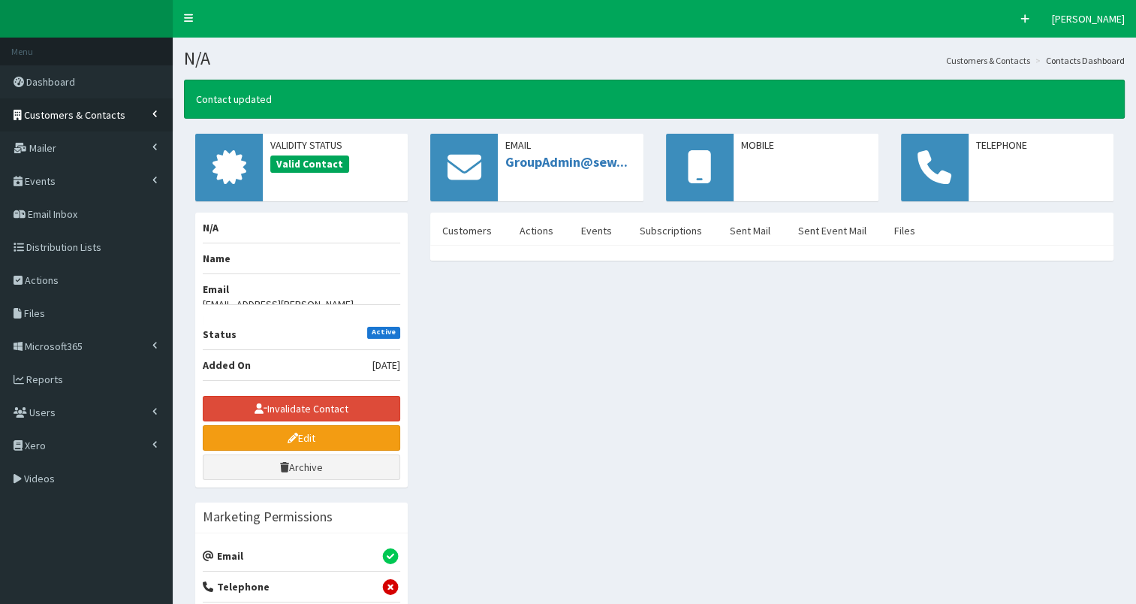
click at [121, 119] on link "Customers & Contacts" at bounding box center [86, 114] width 173 height 33
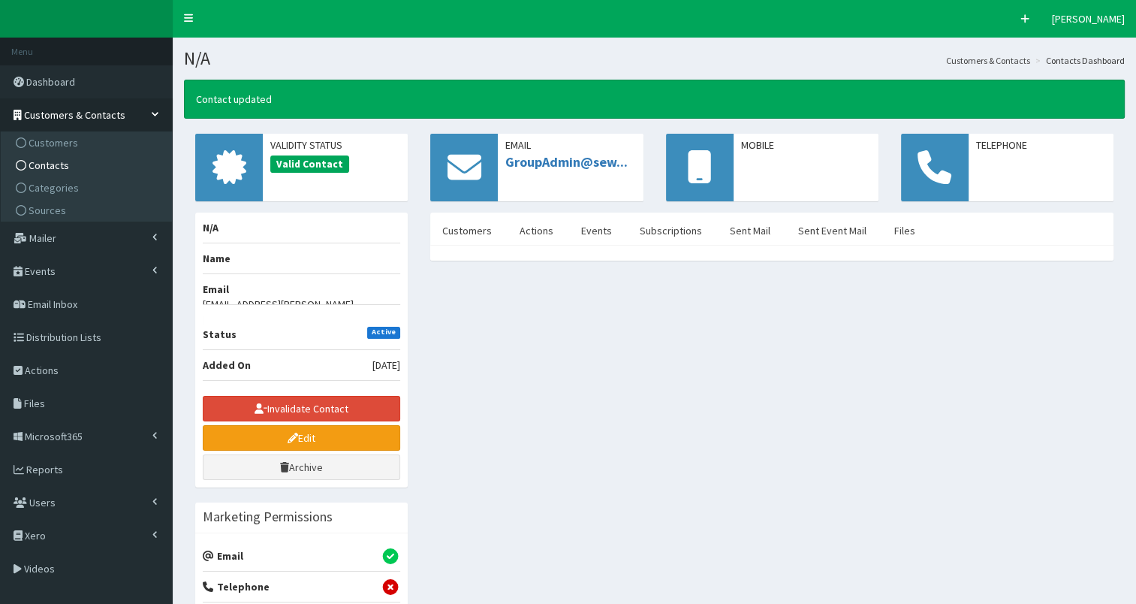
click at [116, 164] on link "Contacts" at bounding box center [88, 165] width 167 height 23
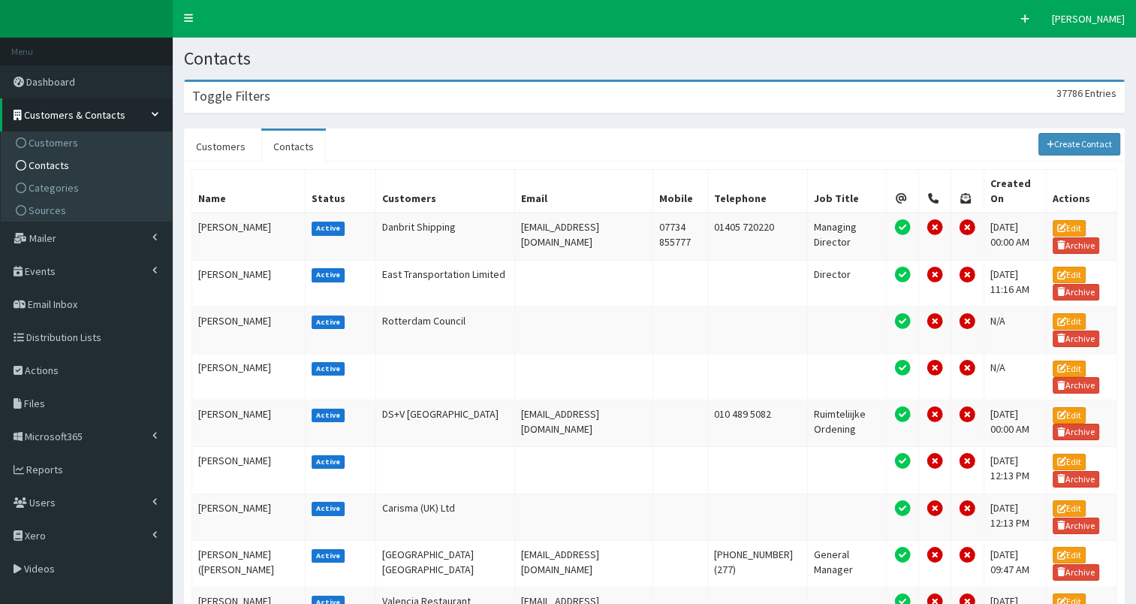
click at [336, 99] on div "Toggle Filters 37786 Entries" at bounding box center [654, 97] width 939 height 31
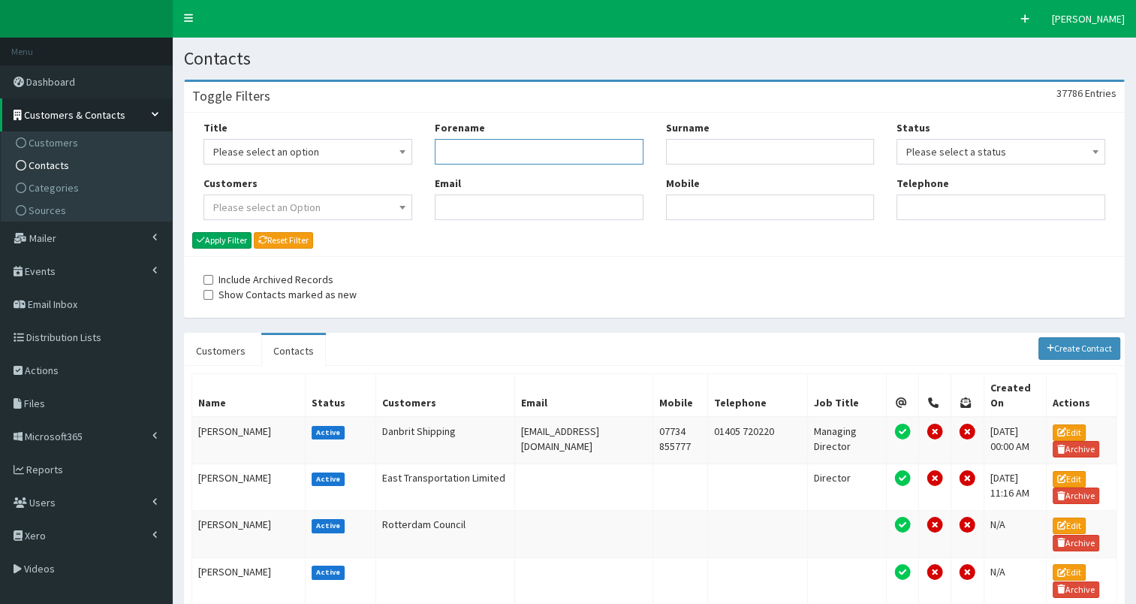
click at [449, 151] on input "Forename" at bounding box center [539, 152] width 209 height 26
type input "jo"
type input "[PERSON_NAME]"
click at [229, 236] on button "Apply Filter" at bounding box center [221, 240] width 59 height 17
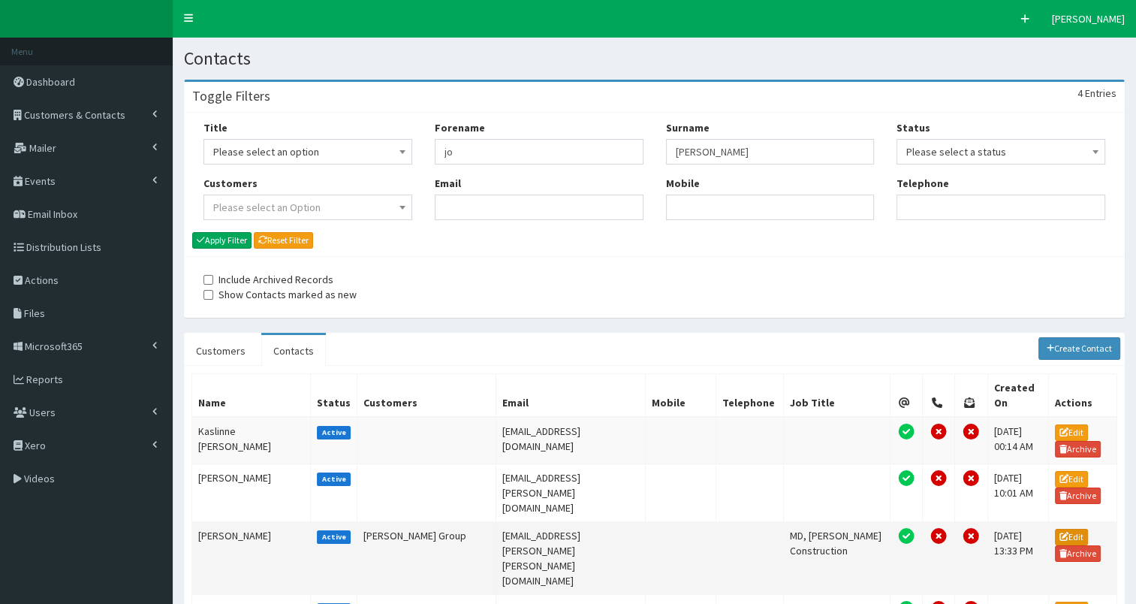
click at [1072, 529] on link "Edit" at bounding box center [1071, 537] width 33 height 17
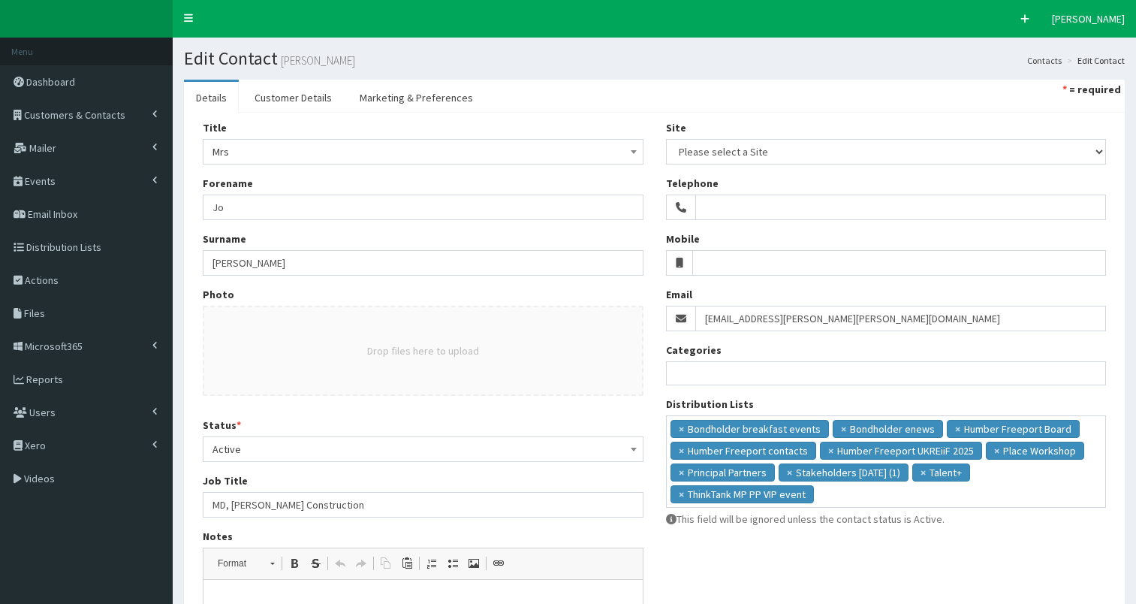
select select
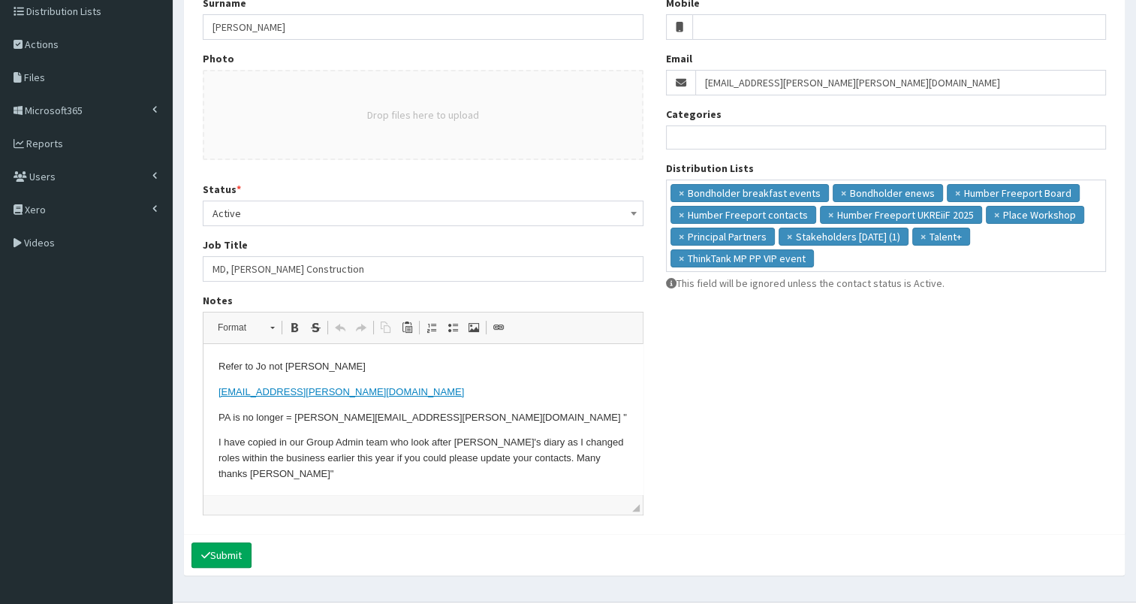
scroll to position [235, 0]
